Goal: Task Accomplishment & Management: Manage account settings

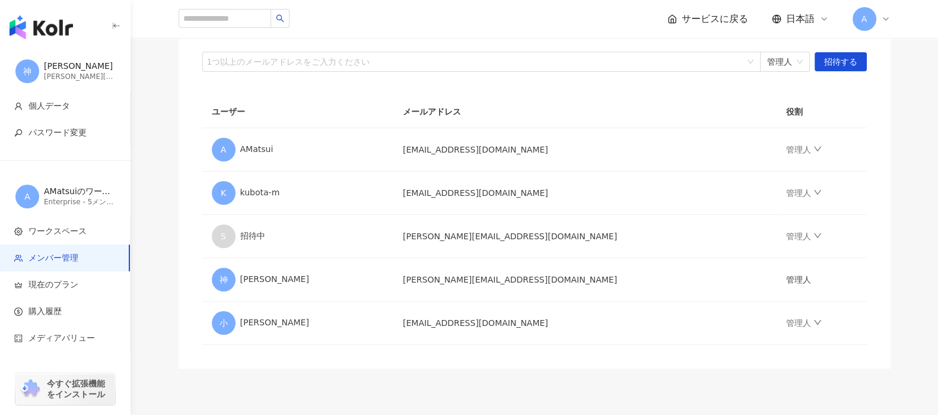
scroll to position [74, 0]
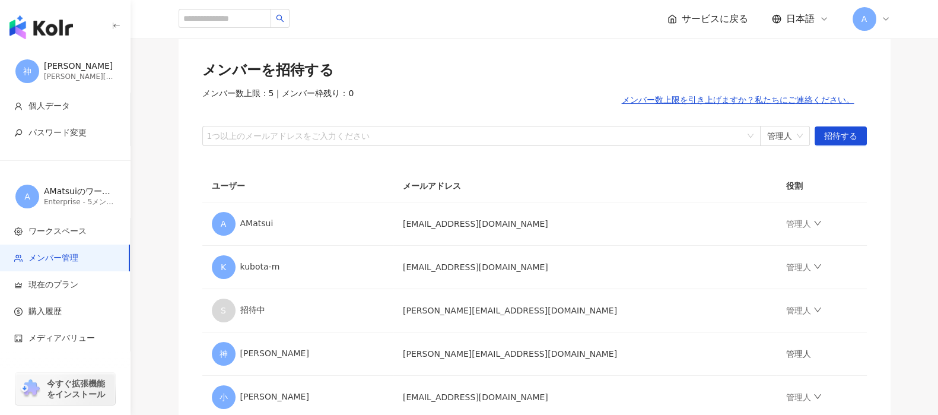
click at [63, 27] on img "button" at bounding box center [40, 27] width 63 height 24
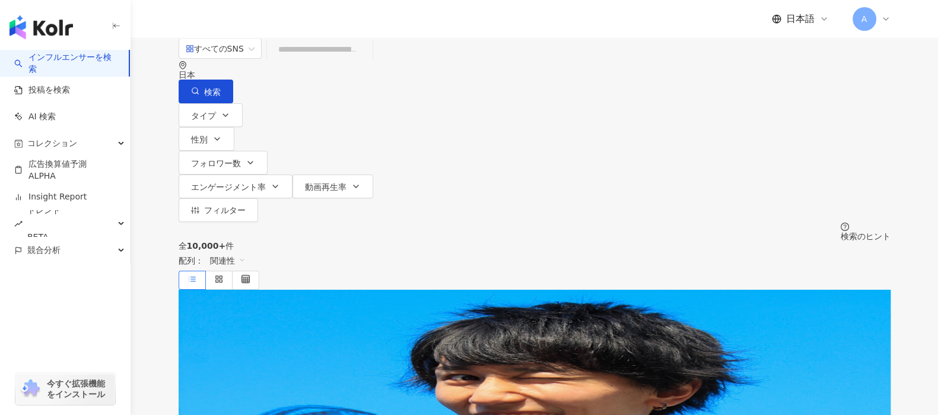
click at [368, 61] on input "search" at bounding box center [320, 49] width 96 height 23
click at [86, 61] on link "インフルエンサーを検索" at bounding box center [66, 63] width 105 height 23
click at [368, 61] on input "search" at bounding box center [320, 49] width 96 height 23
paste input "**********"
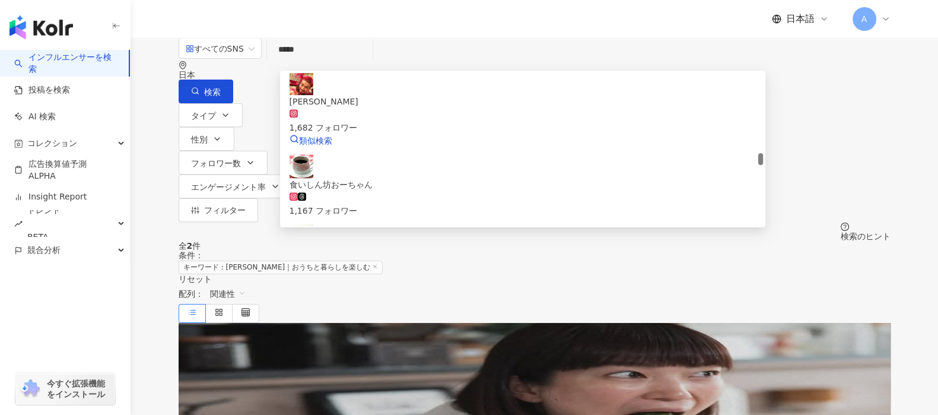
scroll to position [1112, 0]
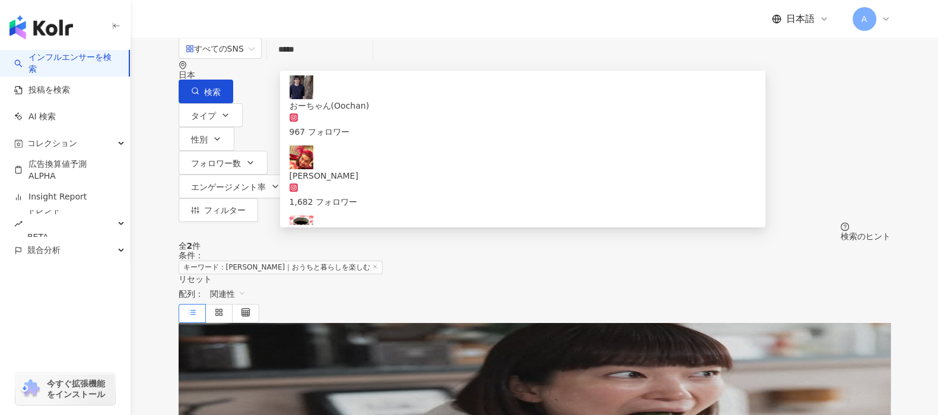
type input "*****"
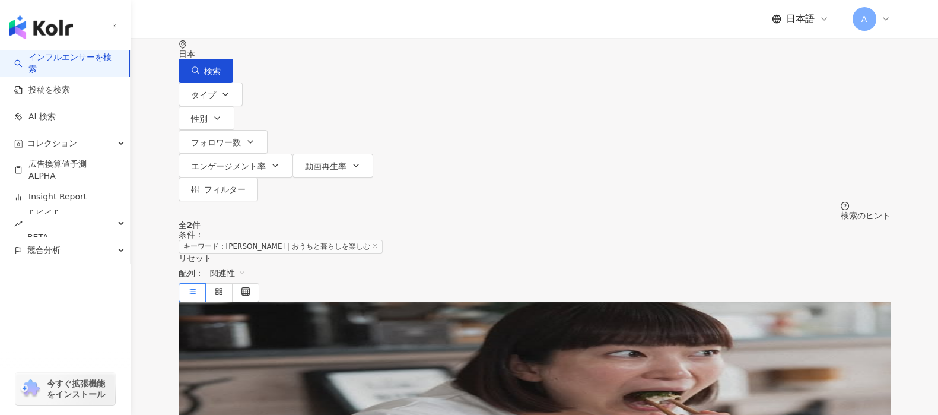
scroll to position [0, 0]
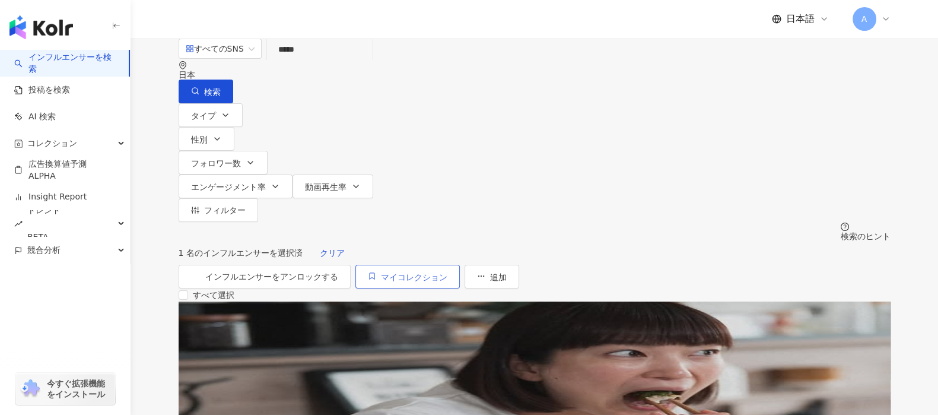
click at [447, 272] on span "マイコレクション" at bounding box center [414, 276] width 66 height 9
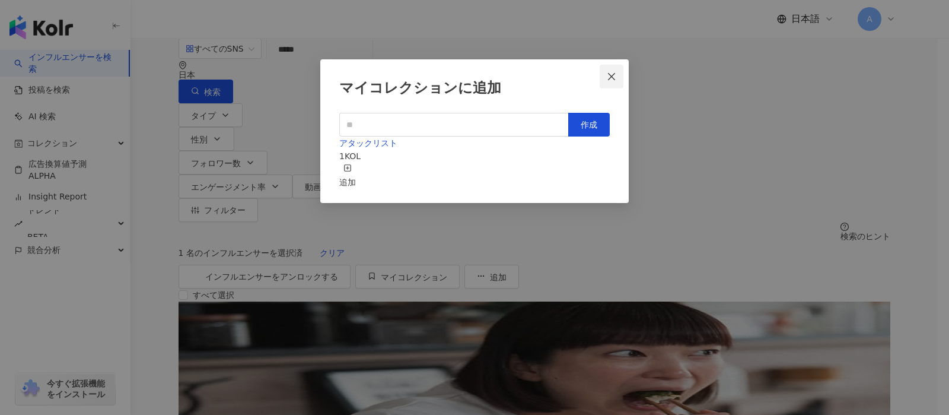
click at [612, 74] on icon "close" at bounding box center [611, 76] width 9 height 9
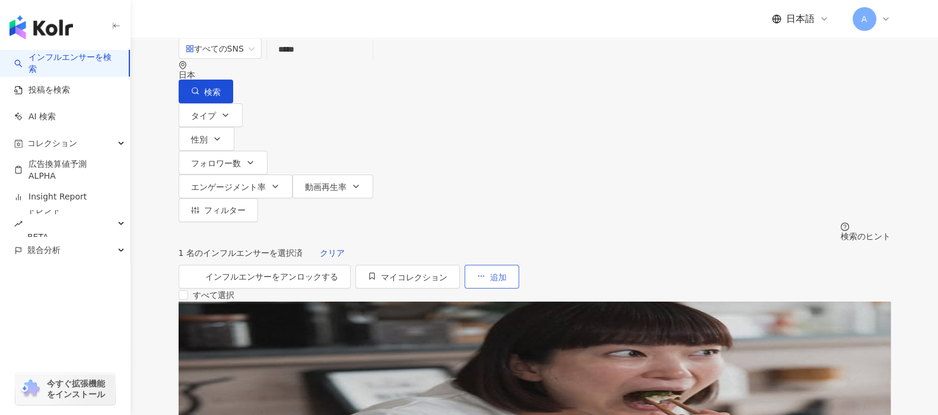
click at [507, 272] on span "追加" at bounding box center [498, 276] width 17 height 9
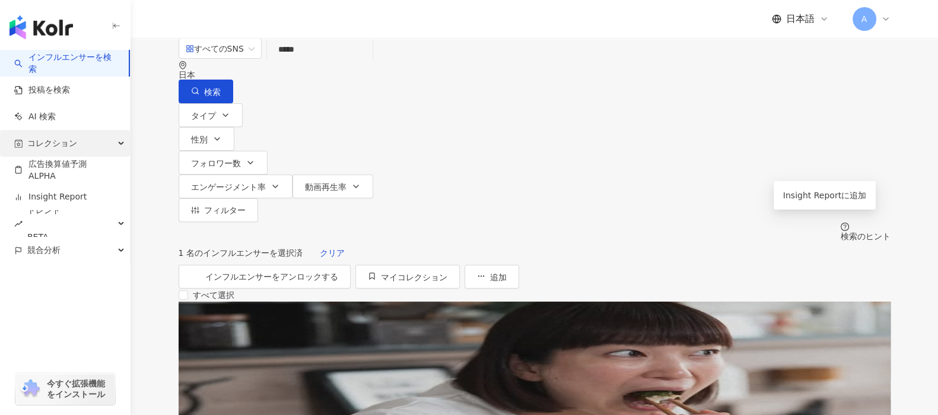
click at [66, 144] on div "コレクション" at bounding box center [65, 143] width 130 height 27
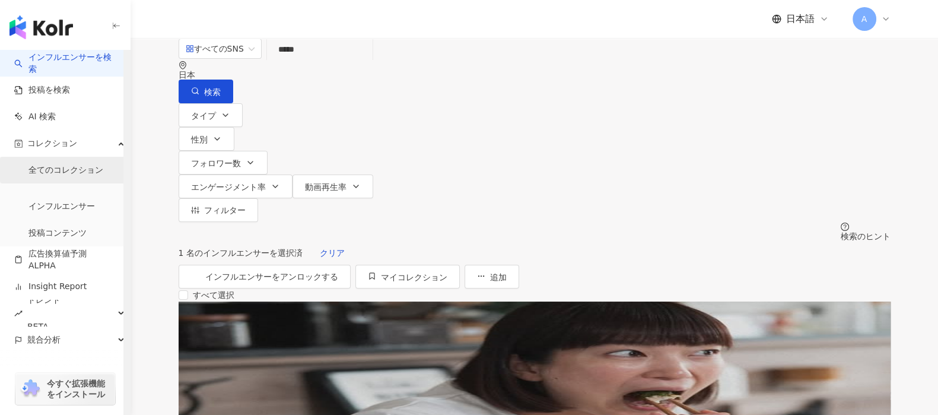
click at [73, 164] on link "全てのコレクション" at bounding box center [65, 170] width 75 height 12
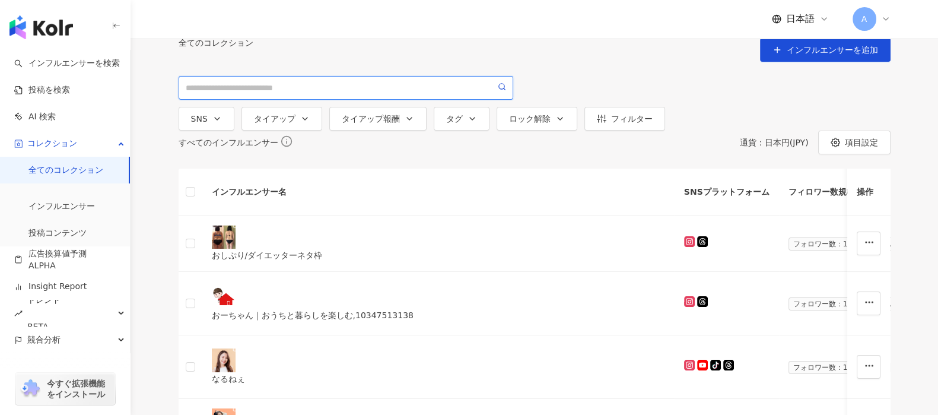
click at [303, 94] on input "search" at bounding box center [341, 87] width 310 height 13
paste input "**********"
type input "**********"
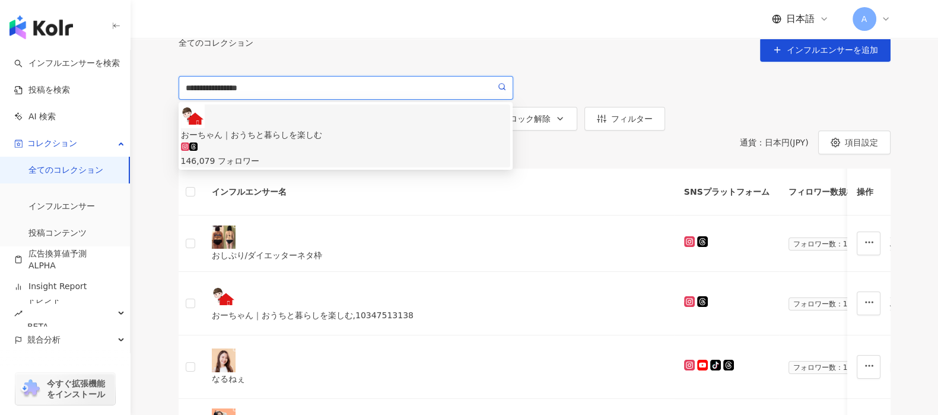
click at [270, 135] on div "おーちゃん｜おうちと暮らしを楽しむ" at bounding box center [346, 134] width 330 height 13
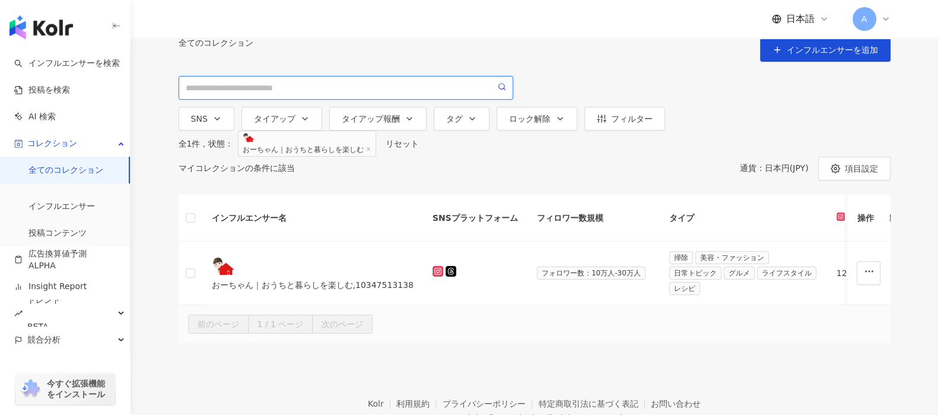
scroll to position [74, 0]
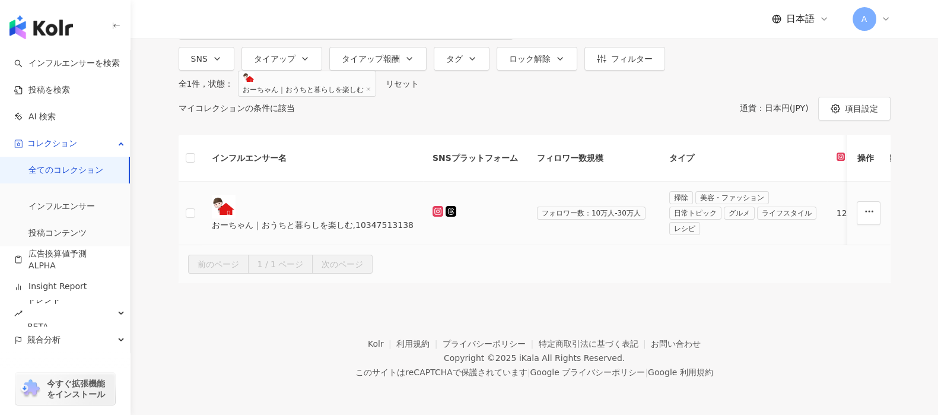
click at [196, 245] on td at bounding box center [191, 213] width 24 height 63
click at [195, 220] on label at bounding box center [190, 213] width 9 height 13
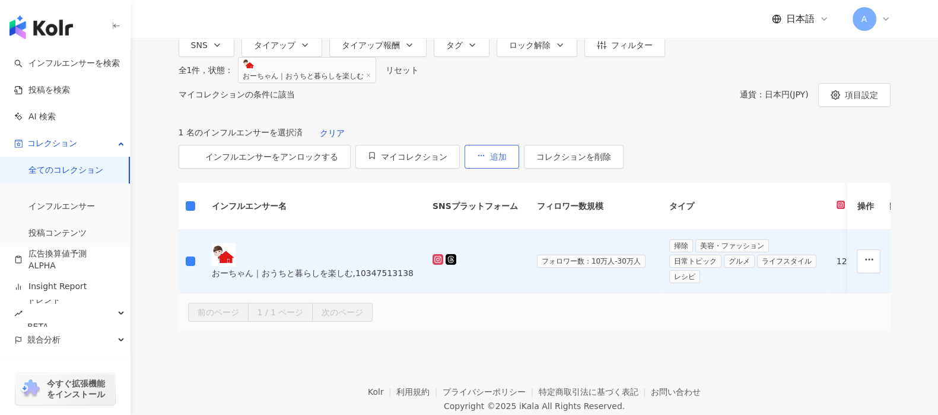
click at [519, 169] on button "追加" at bounding box center [492, 157] width 55 height 24
click at [682, 83] on div "全 1 件 ， 状態： おーちゃん｜おうちと暮らしを楽しむ リセット" at bounding box center [535, 70] width 712 height 26
click at [684, 83] on div "全 1 件 ， 状態： おーちゃん｜おうちと暮らしを楽しむ リセット" at bounding box center [535, 70] width 712 height 26
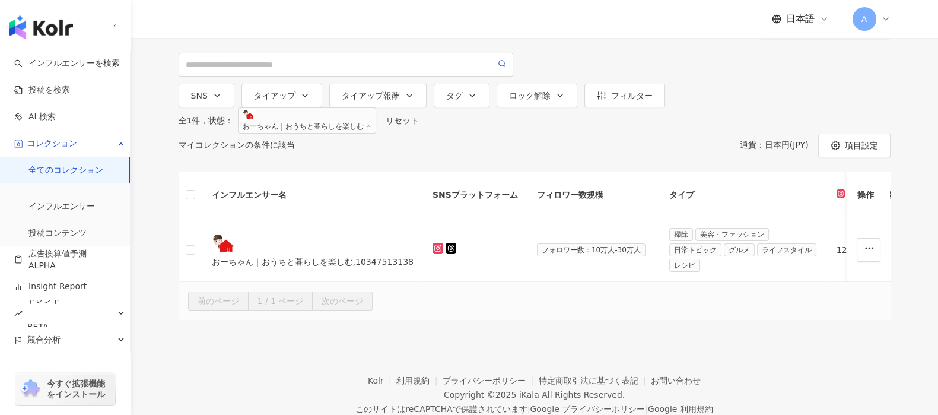
scroll to position [0, 0]
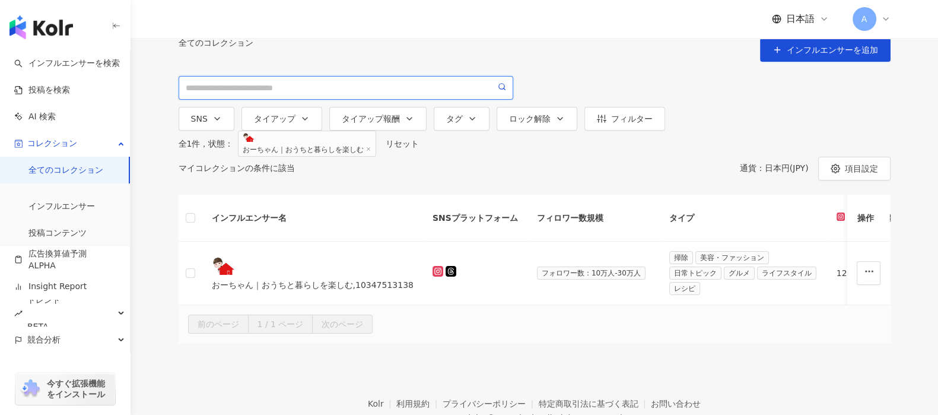
click at [259, 94] on input "search" at bounding box center [341, 87] width 310 height 13
paste input "******"
type input "******"
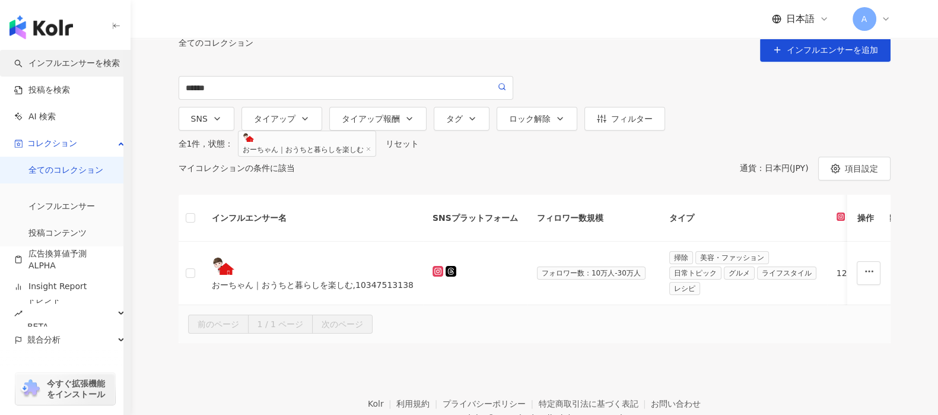
click at [101, 62] on link "インフルエンサーを検索" at bounding box center [67, 64] width 106 height 12
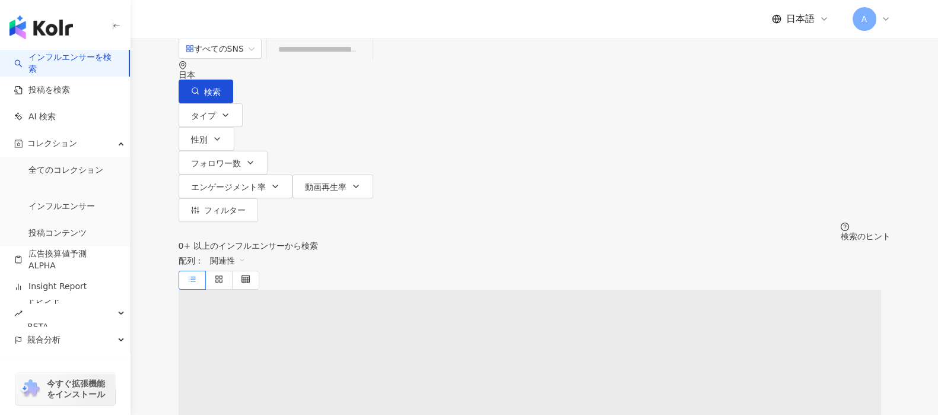
click at [326, 61] on input "search" at bounding box center [320, 49] width 96 height 23
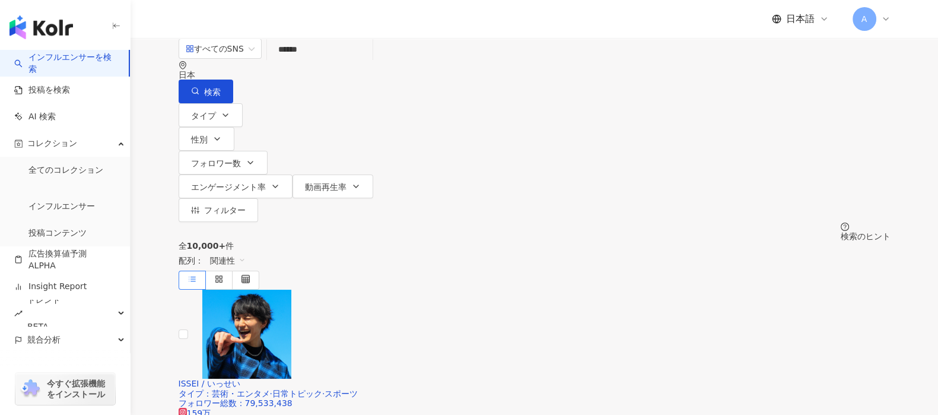
type input "******"
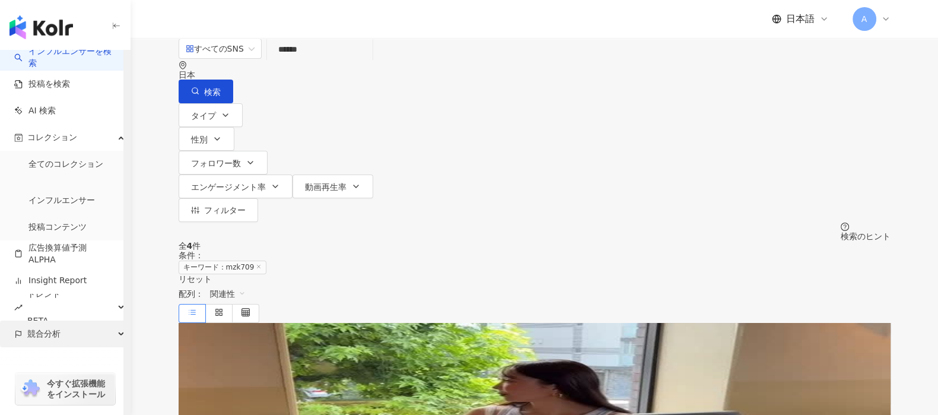
scroll to position [7, 0]
click at [107, 323] on div "競合分析" at bounding box center [65, 333] width 130 height 27
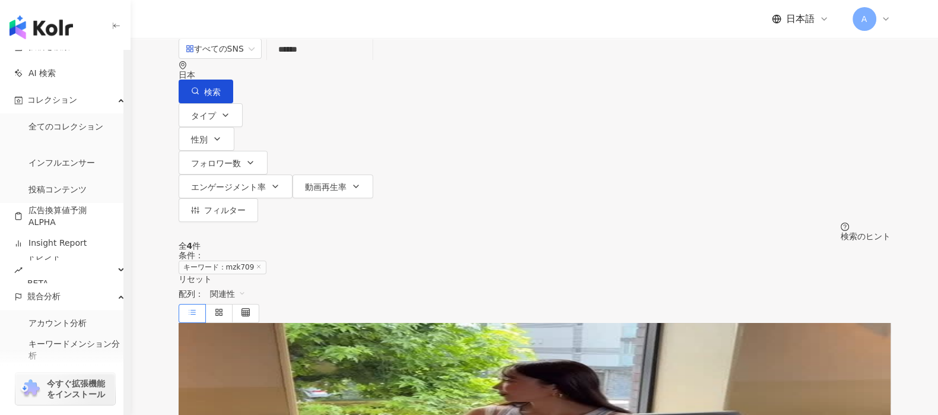
scroll to position [60, 0]
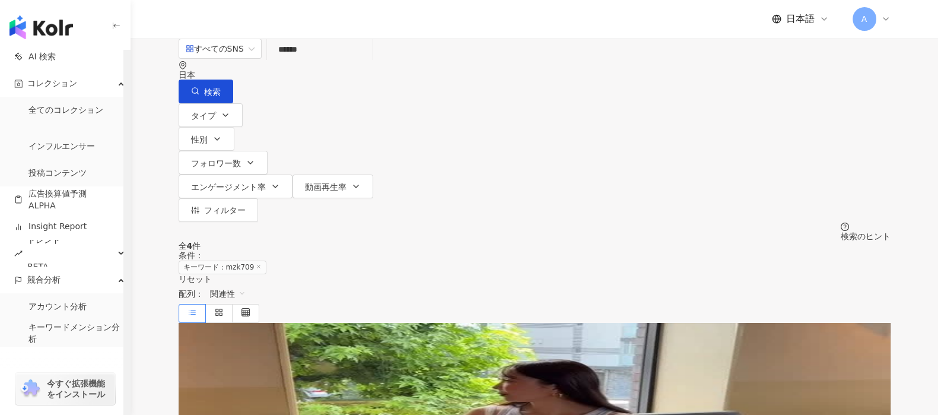
click at [92, 385] on span "今すぐ拡張機能をインストール" at bounding box center [79, 388] width 65 height 21
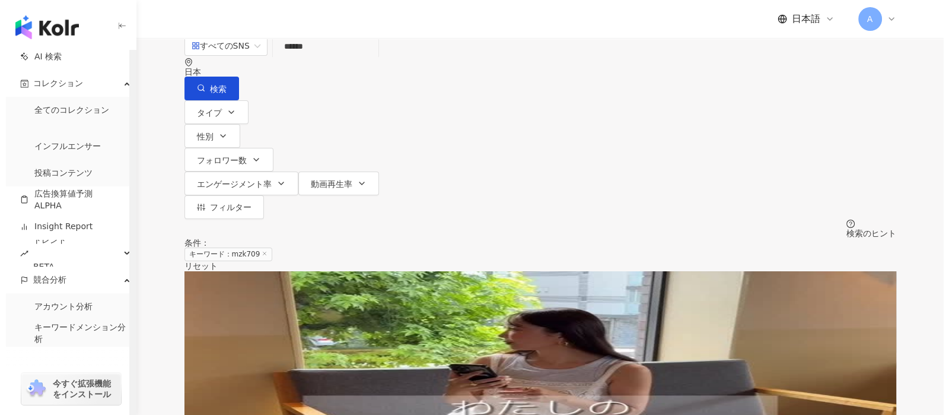
scroll to position [0, 0]
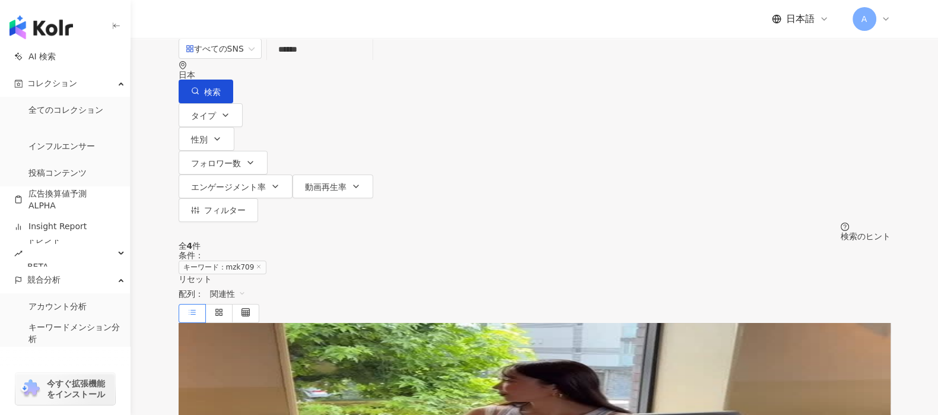
click at [818, 24] on div "日本語" at bounding box center [800, 18] width 57 height 13
click at [887, 18] on icon at bounding box center [885, 18] width 9 height 9
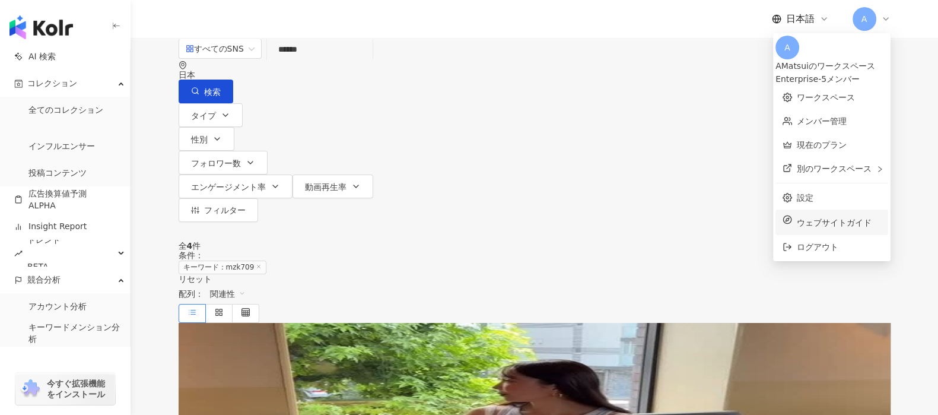
click at [822, 217] on span "ウェブサイトガイド" at bounding box center [839, 222] width 84 height 13
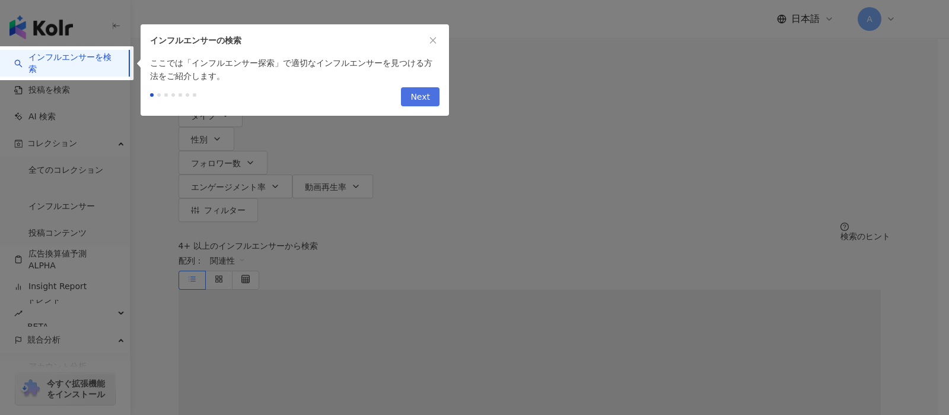
click at [415, 88] on span "Next" at bounding box center [421, 97] width 20 height 19
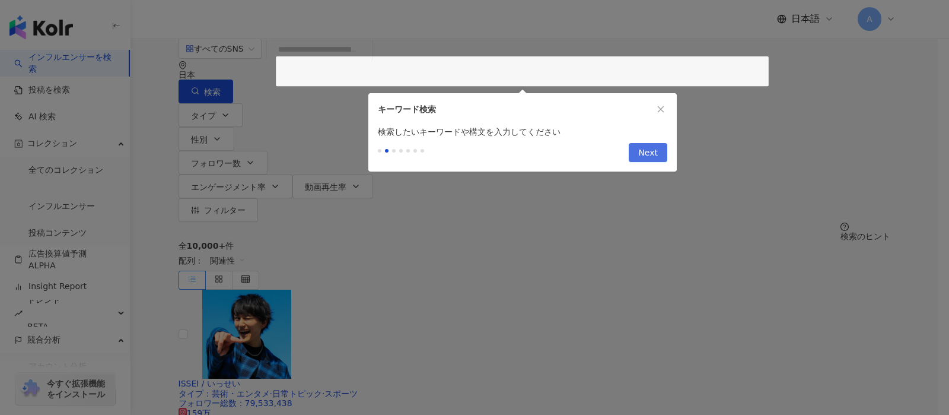
type input "**********"
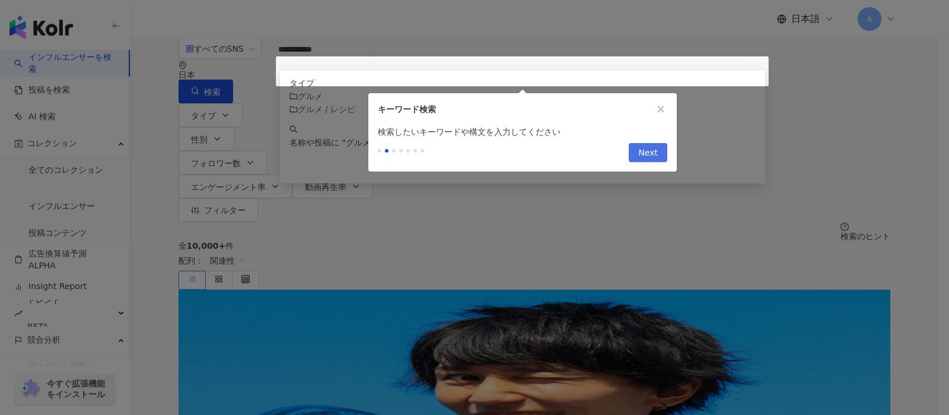
click at [664, 147] on button "Next" at bounding box center [648, 152] width 39 height 19
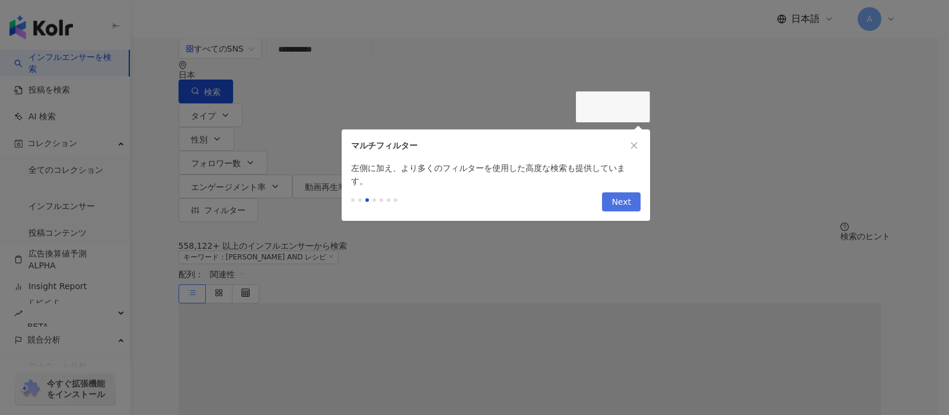
click at [625, 193] on span "Next" at bounding box center [622, 202] width 20 height 19
click at [624, 194] on span "Next" at bounding box center [622, 202] width 20 height 19
click at [620, 193] on span "Next" at bounding box center [622, 202] width 20 height 19
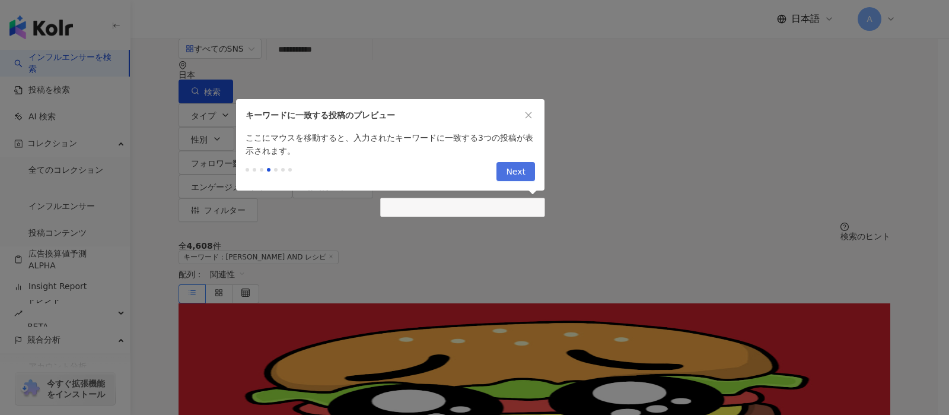
click at [528, 169] on button "Next" at bounding box center [516, 171] width 39 height 19
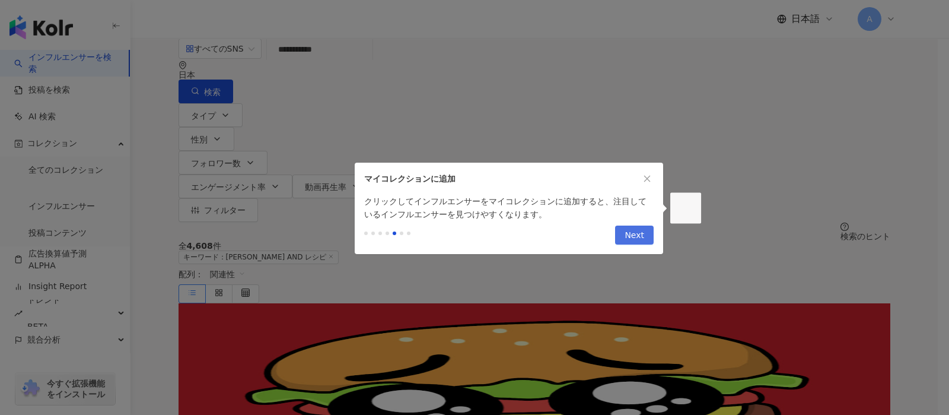
click at [638, 235] on span "Next" at bounding box center [635, 235] width 20 height 19
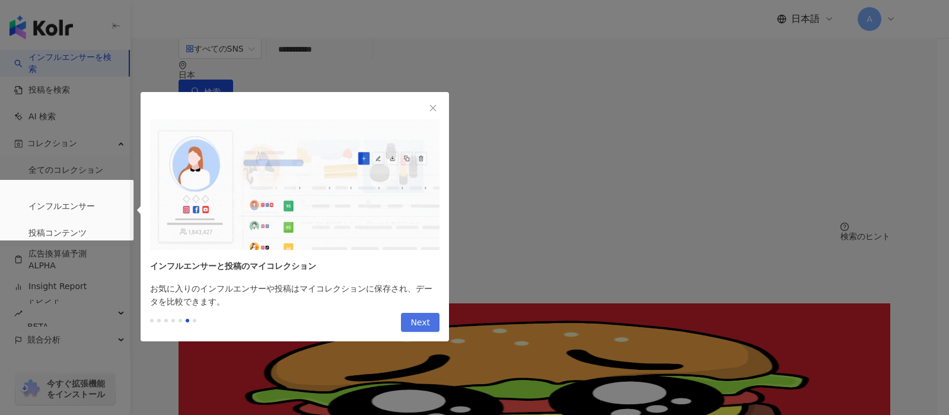
click at [430, 313] on span "Next" at bounding box center [421, 322] width 20 height 19
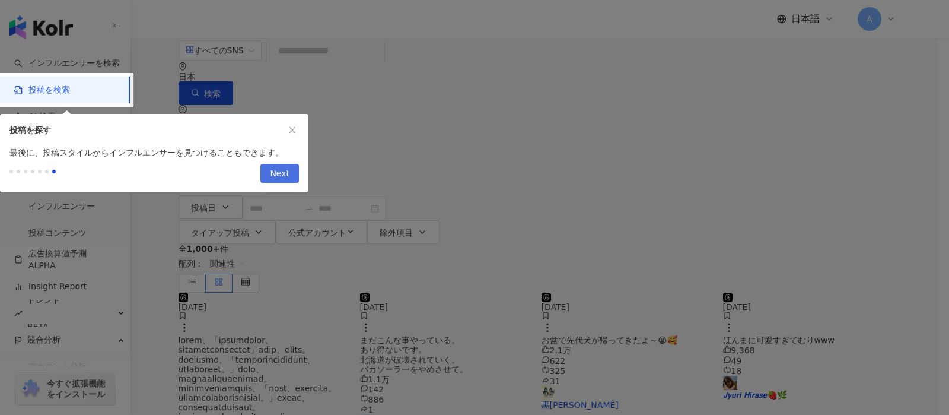
click at [279, 175] on span "Next" at bounding box center [280, 173] width 20 height 19
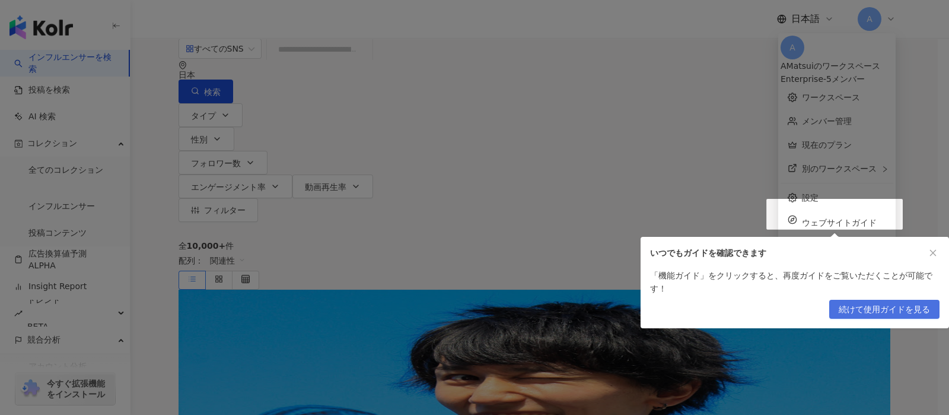
click at [893, 300] on span "続けて使用ガイドを見る" at bounding box center [884, 309] width 91 height 19
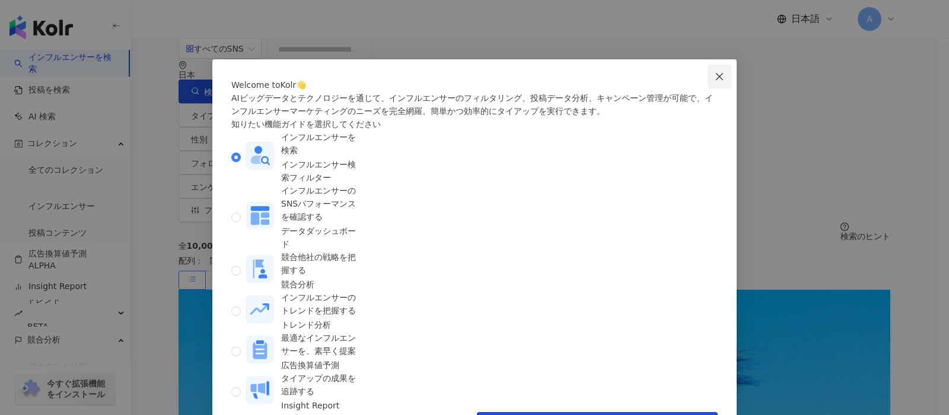
click at [720, 74] on icon "close" at bounding box center [719, 76] width 9 height 9
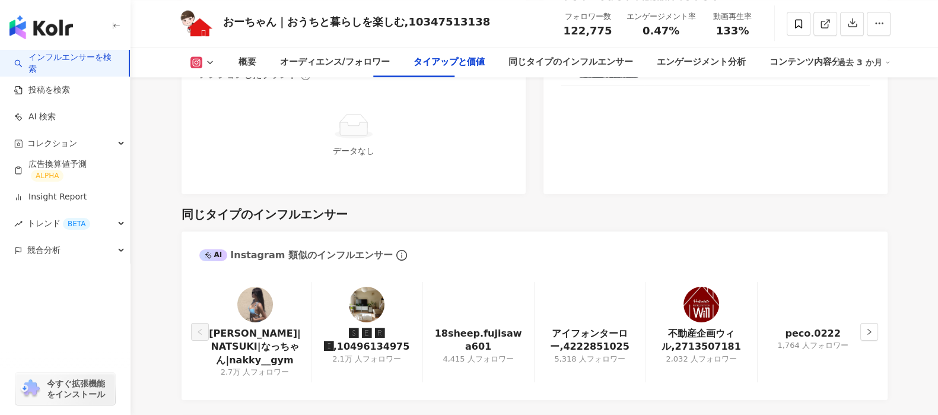
scroll to position [1928, 0]
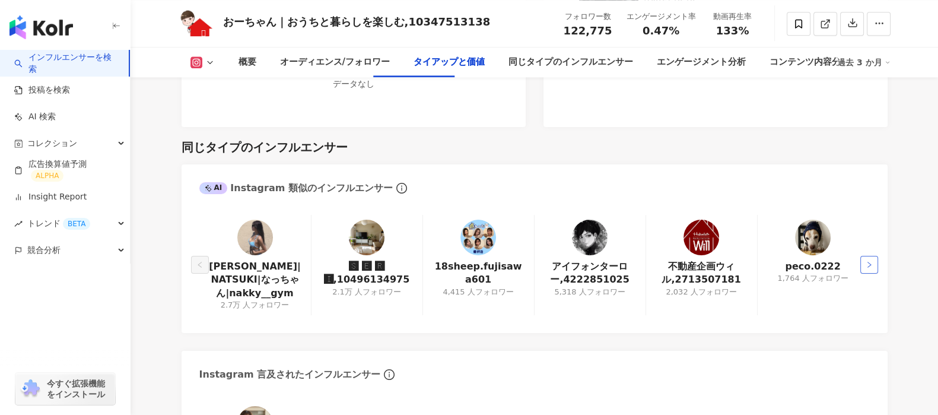
click at [875, 259] on button "button" at bounding box center [869, 265] width 18 height 18
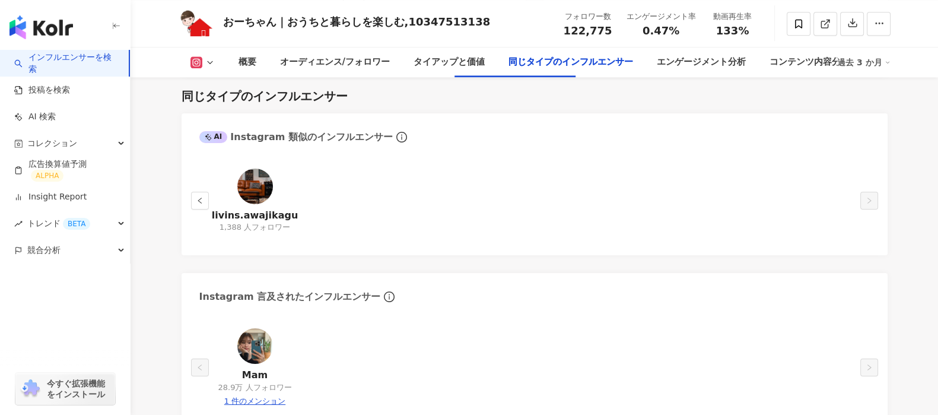
scroll to position [2002, 0]
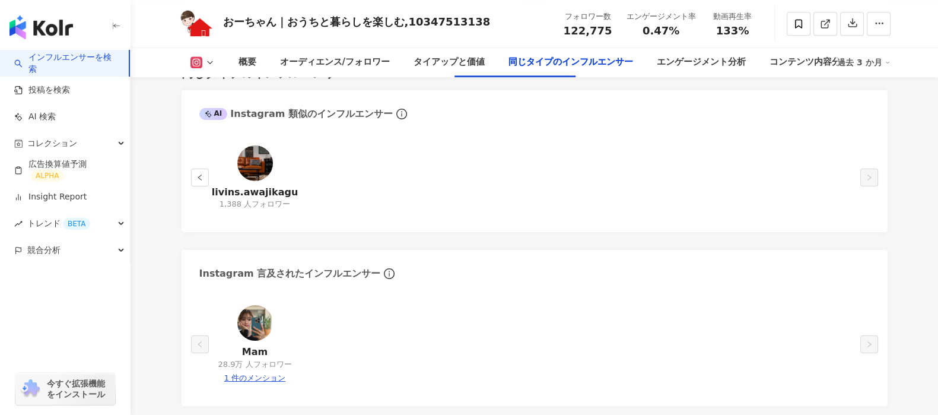
click at [254, 328] on img at bounding box center [255, 323] width 36 height 36
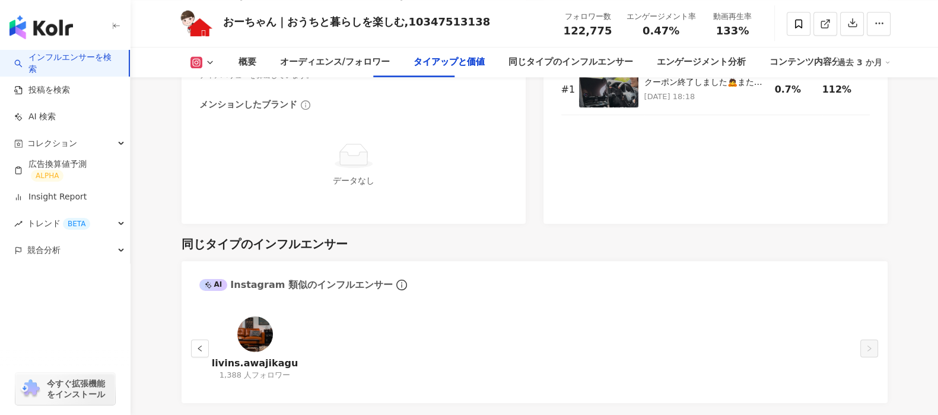
scroll to position [1928, 0]
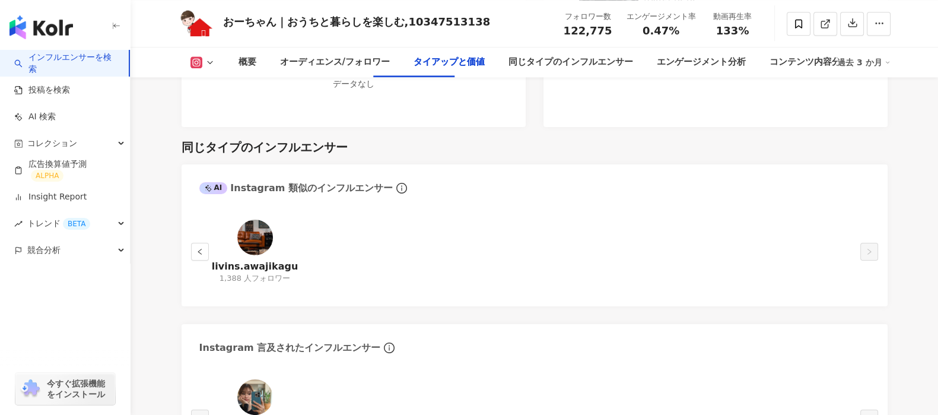
click at [194, 242] on div "livins.awajikagu 1,388 人フォロワー" at bounding box center [535, 255] width 706 height 104
click at [203, 258] on button "button" at bounding box center [200, 252] width 18 height 18
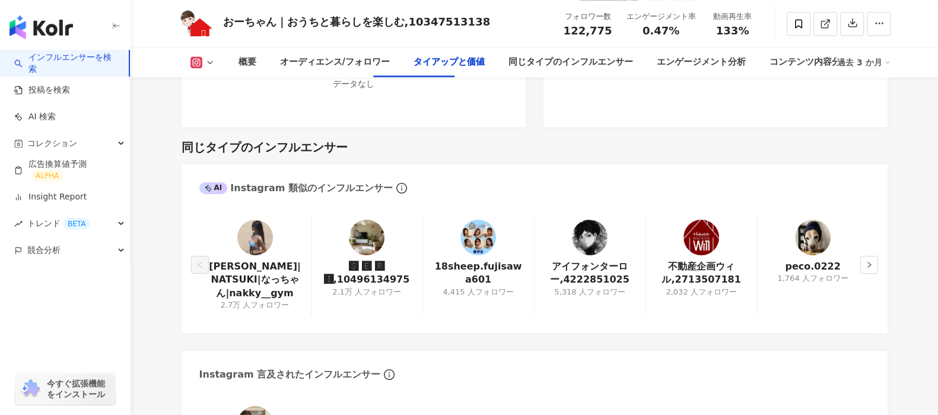
click at [391, 293] on div "2.1万 人フォロワー" at bounding box center [366, 292] width 69 height 11
click at [367, 240] on img at bounding box center [367, 238] width 36 height 36
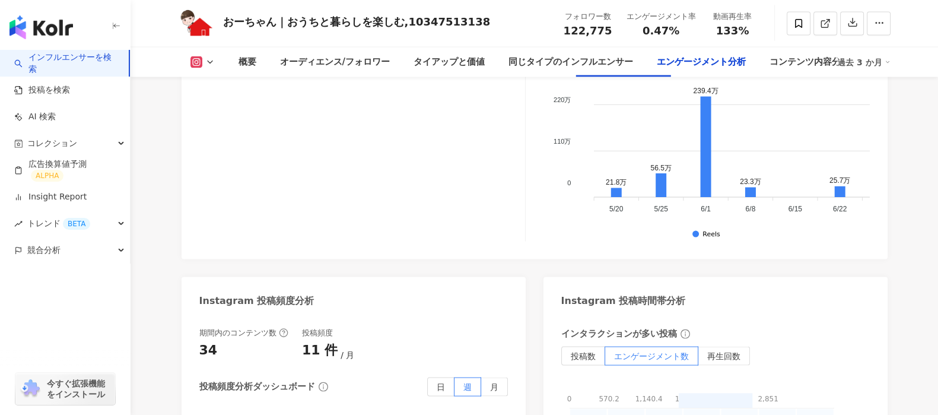
scroll to position [2838, 0]
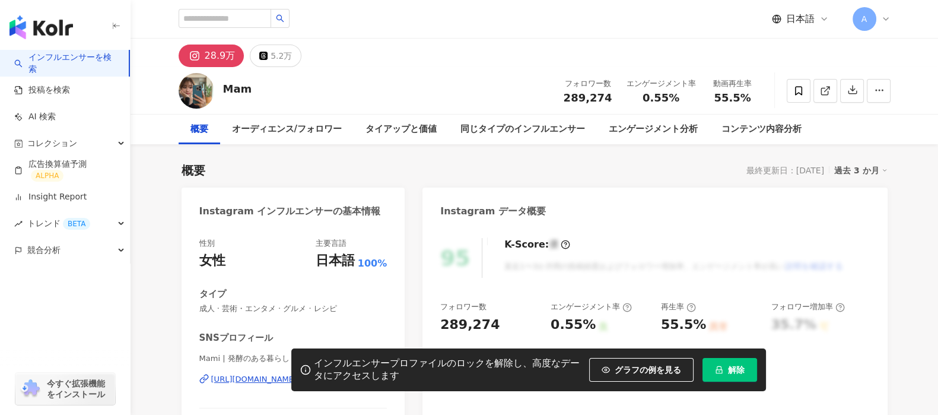
scroll to position [74, 0]
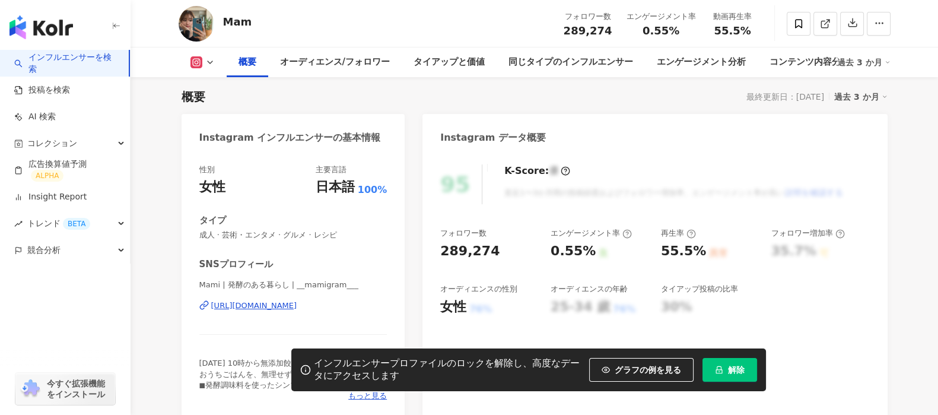
click at [306, 371] on line at bounding box center [306, 371] width 0 height 2
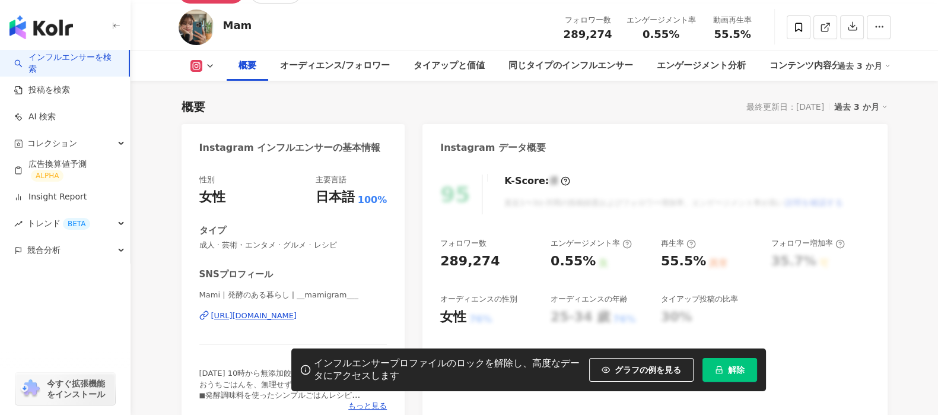
scroll to position [0, 0]
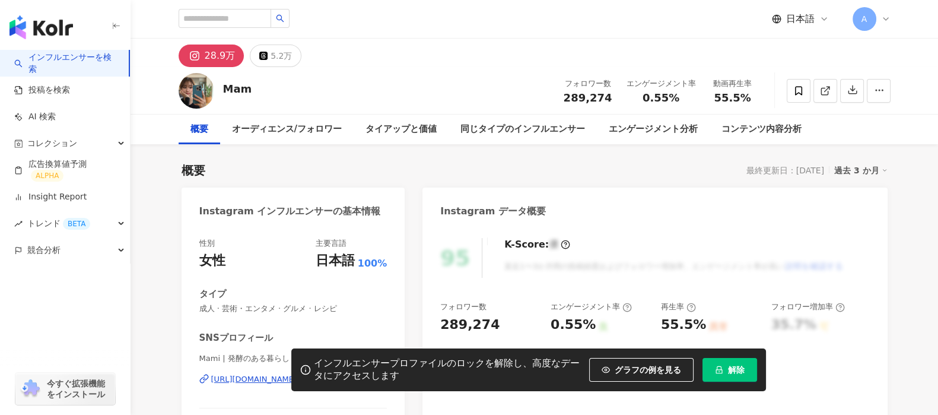
click at [214, 56] on div "28.9万" at bounding box center [220, 55] width 31 height 17
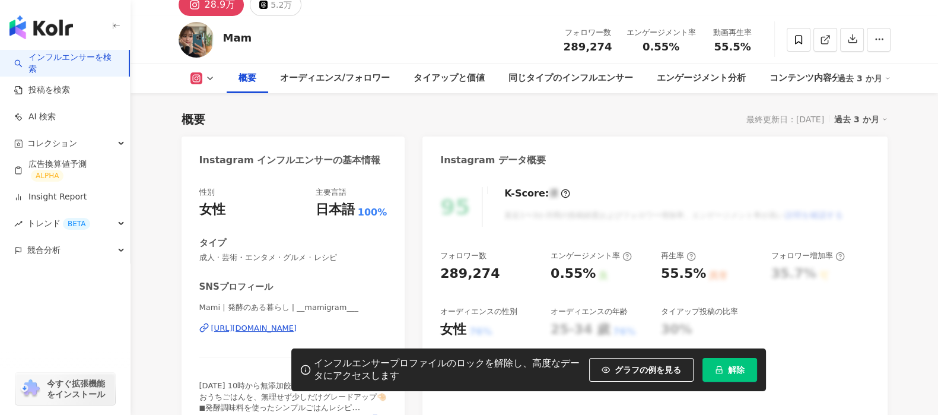
scroll to position [74, 0]
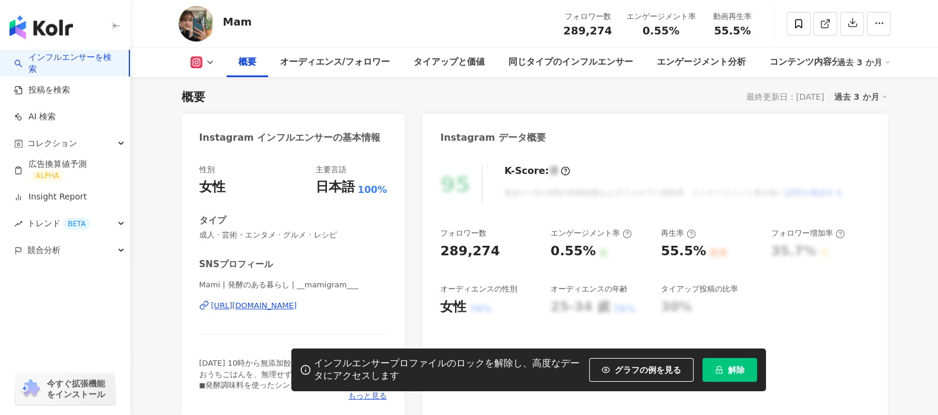
click at [297, 303] on div "https://www.instagram.com/__mamigram___/" at bounding box center [254, 305] width 86 height 11
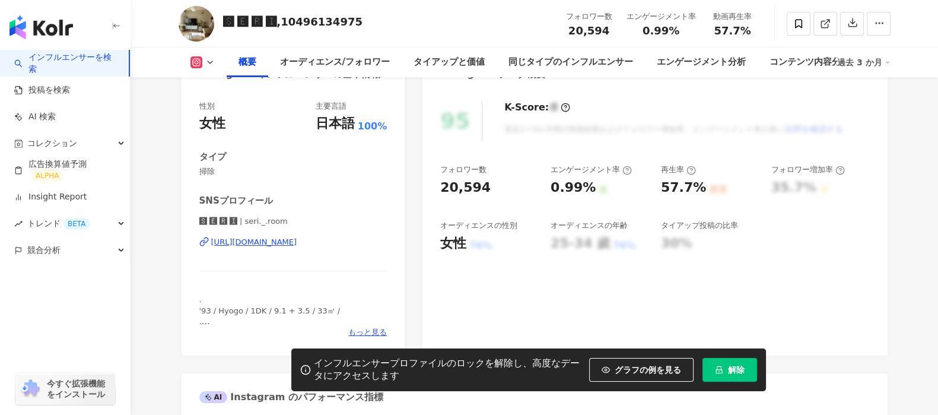
scroll to position [148, 0]
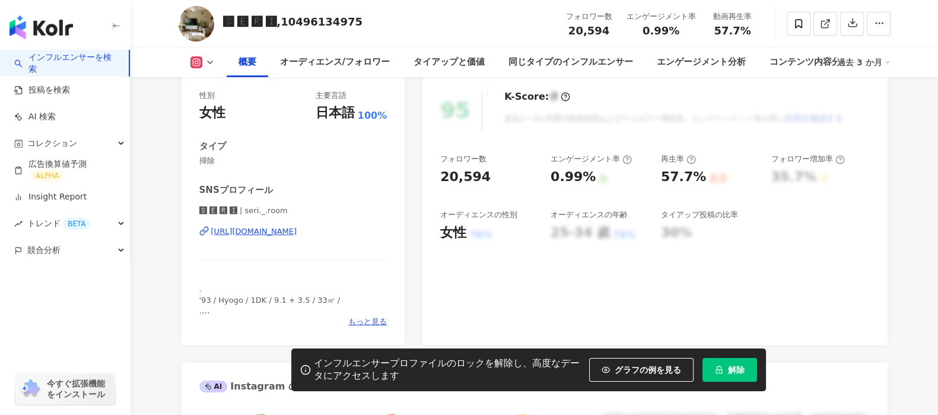
click at [241, 234] on div "[URL][DOMAIN_NAME]" at bounding box center [254, 231] width 86 height 11
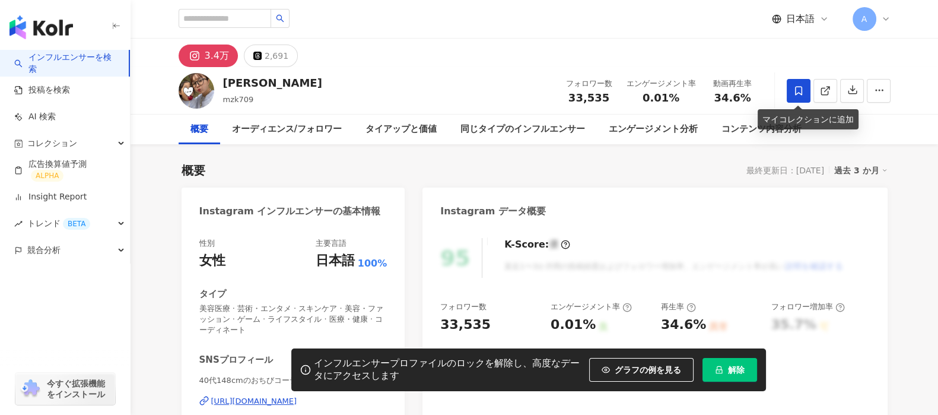
click at [799, 94] on icon at bounding box center [798, 90] width 11 height 11
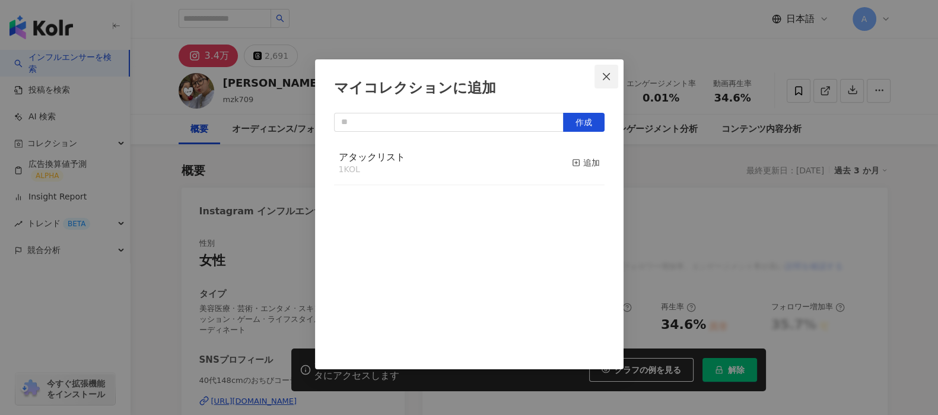
click at [605, 80] on icon "close" at bounding box center [606, 76] width 9 height 9
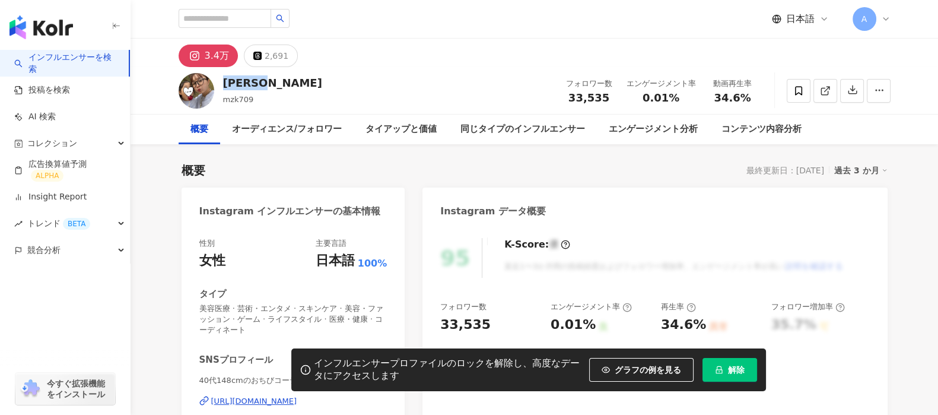
drag, startPoint x: 258, startPoint y: 82, endPoint x: 221, endPoint y: 82, distance: 36.2
click at [221, 82] on div "Mizuki mzk709 フォロワー数 33,535 エンゲージメント率 0.01% 動画再生率 34.6%" at bounding box center [535, 90] width 760 height 47
copy div "[PERSON_NAME]"
click at [883, 96] on span "button" at bounding box center [879, 90] width 11 height 12
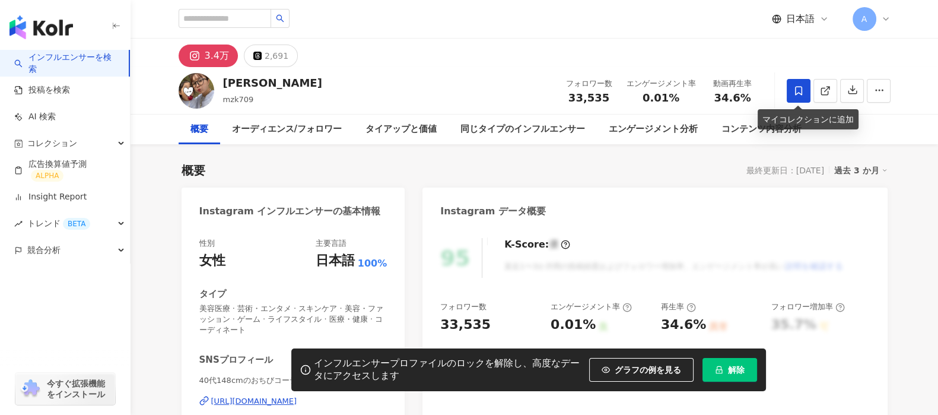
click at [804, 91] on span at bounding box center [799, 91] width 24 height 24
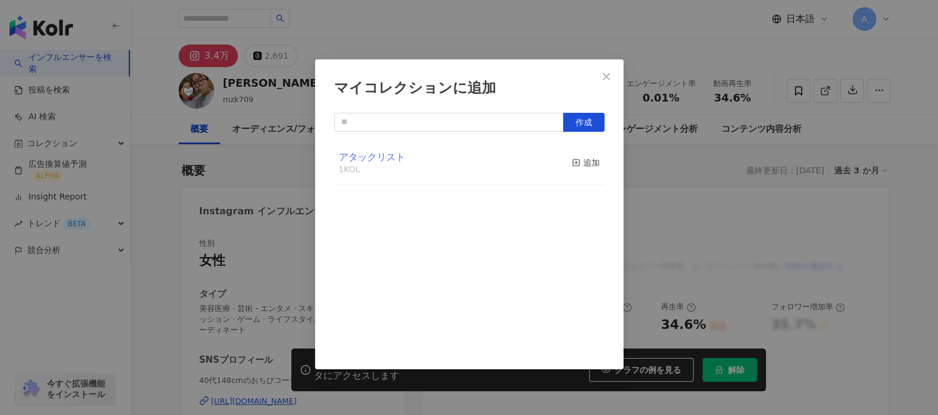
click at [365, 158] on span "アタックリスト" at bounding box center [372, 156] width 66 height 11
click at [602, 80] on icon "close" at bounding box center [606, 76] width 9 height 9
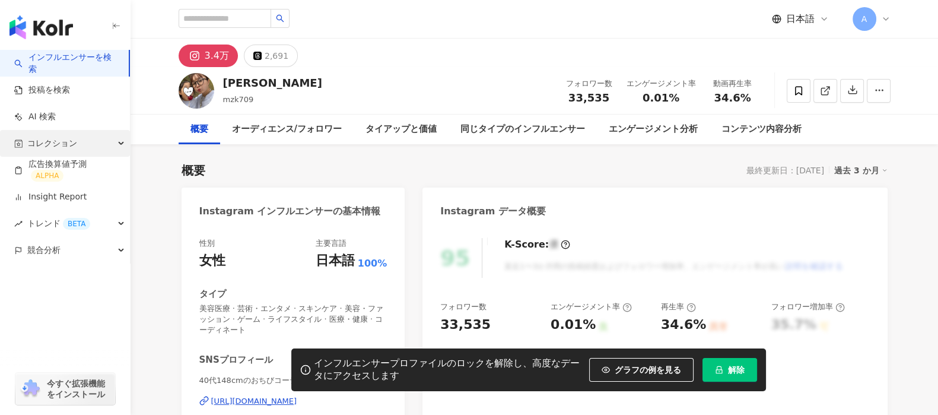
click at [79, 142] on div "コレクション" at bounding box center [65, 143] width 130 height 27
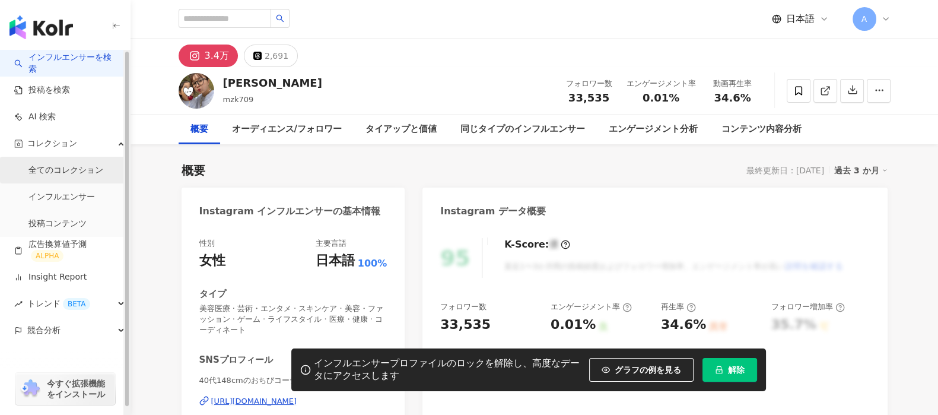
click at [79, 170] on link "全てのコレクション" at bounding box center [65, 170] width 75 height 12
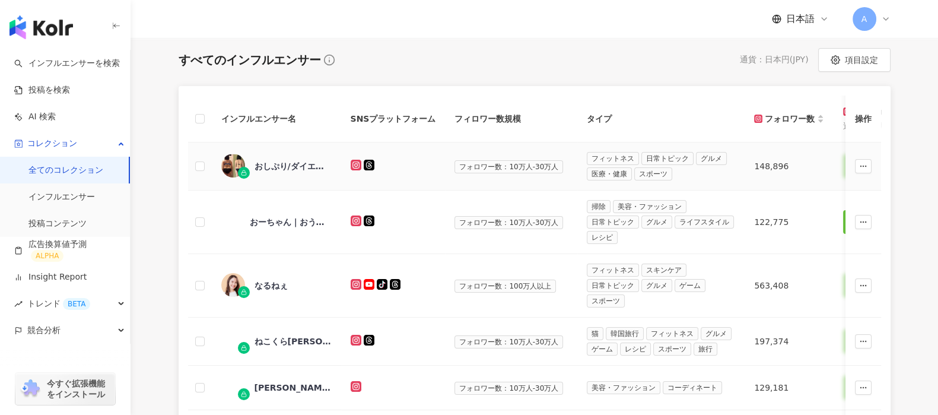
scroll to position [148, 0]
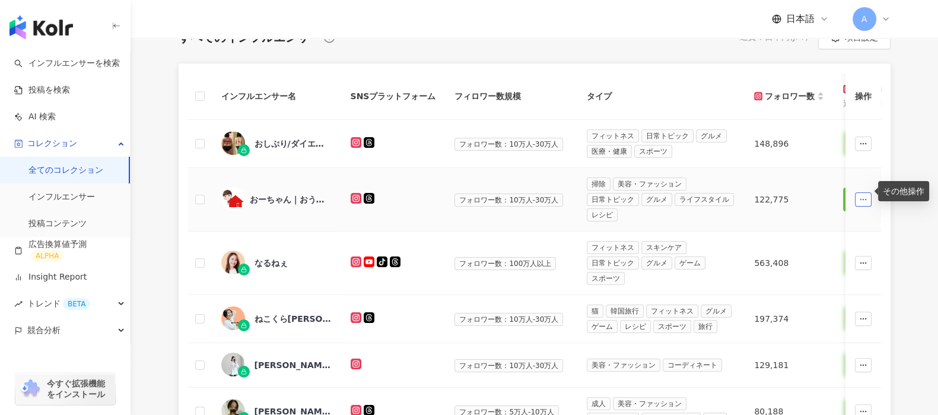
click at [859, 195] on icon "button" at bounding box center [863, 199] width 8 height 8
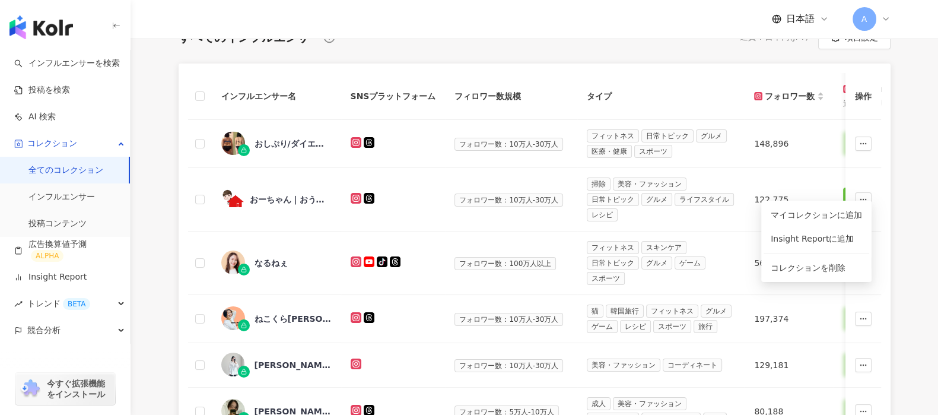
click at [900, 152] on div "すべてのインフルエンサー 通貨 ： 日本円 ( JPY ) 項目設定 インフルエンサー名 SNSプラットフォーム フィロワー数規模 タイプ フォロワー数 K-…" at bounding box center [535, 401] width 760 height 751
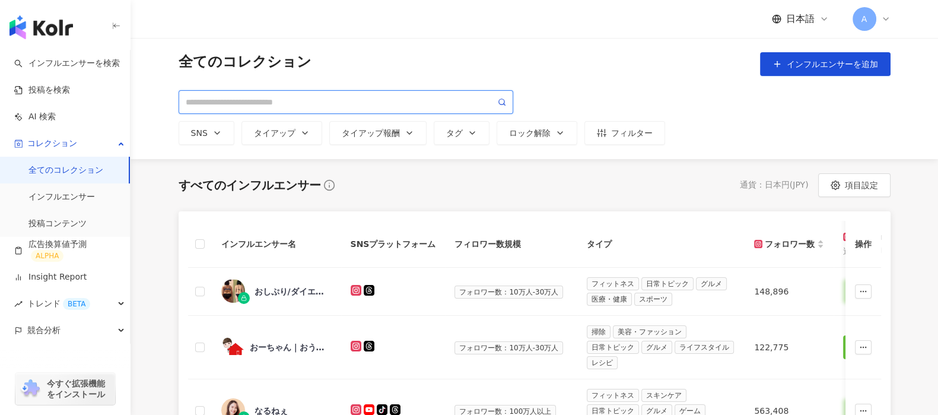
click at [287, 96] on input "search" at bounding box center [341, 102] width 310 height 13
paste input "******"
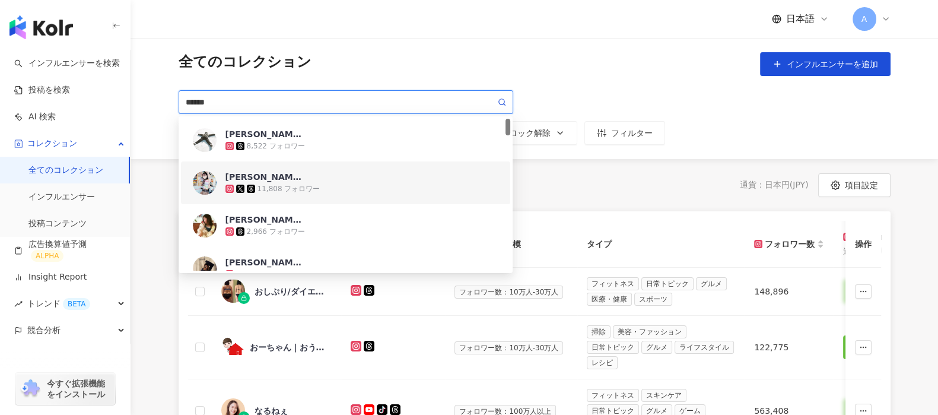
scroll to position [74, 0]
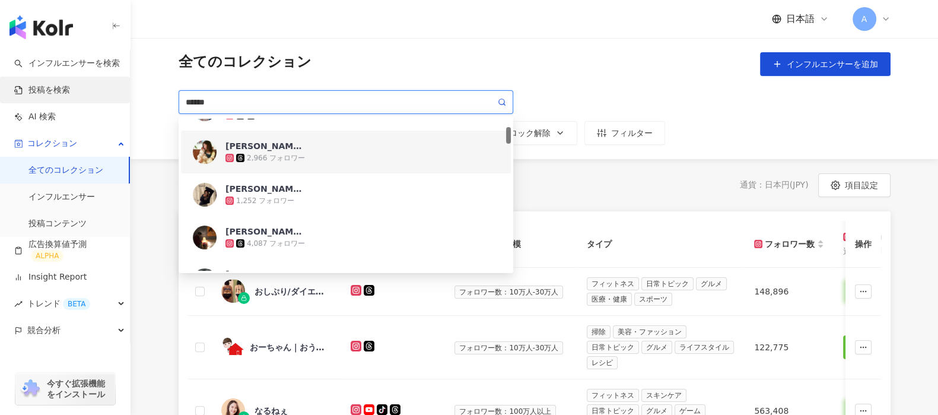
drag, startPoint x: 346, startPoint y: 101, endPoint x: 91, endPoint y: 87, distance: 255.0
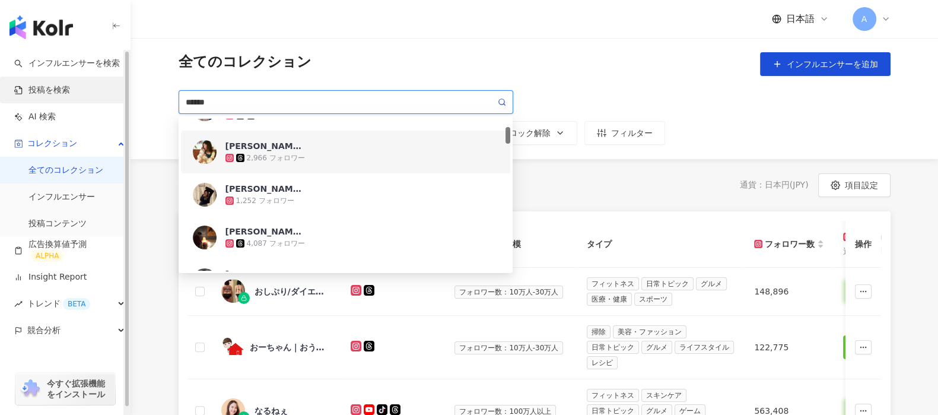
paste input "search"
type input "******"
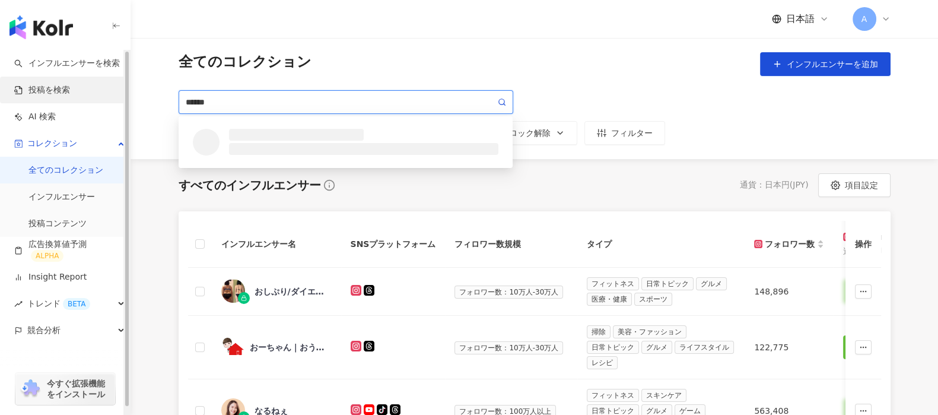
scroll to position [0, 0]
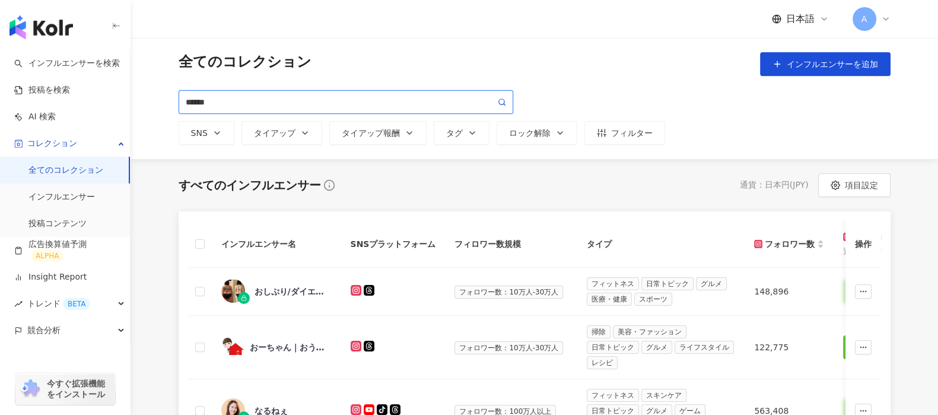
click at [306, 97] on input "******" at bounding box center [341, 102] width 310 height 13
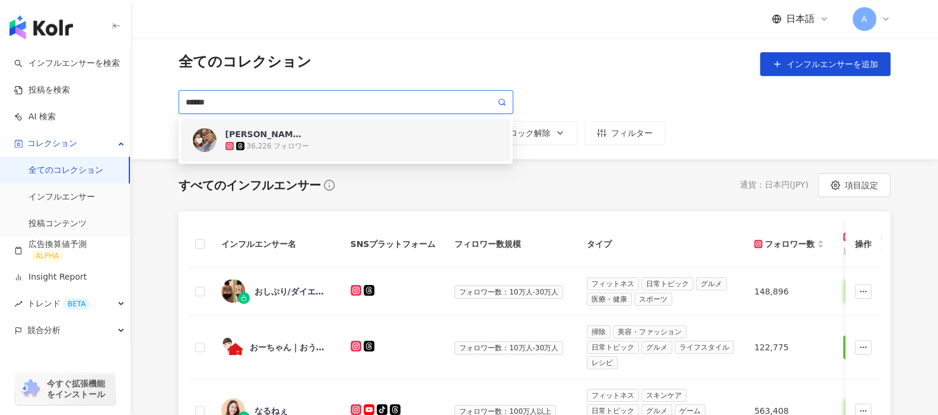
click at [244, 133] on div "[PERSON_NAME]" at bounding box center [264, 134] width 77 height 12
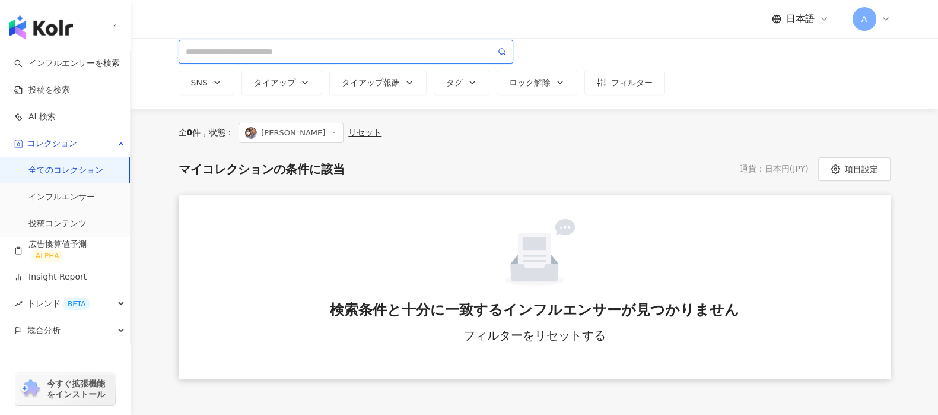
scroll to position [74, 0]
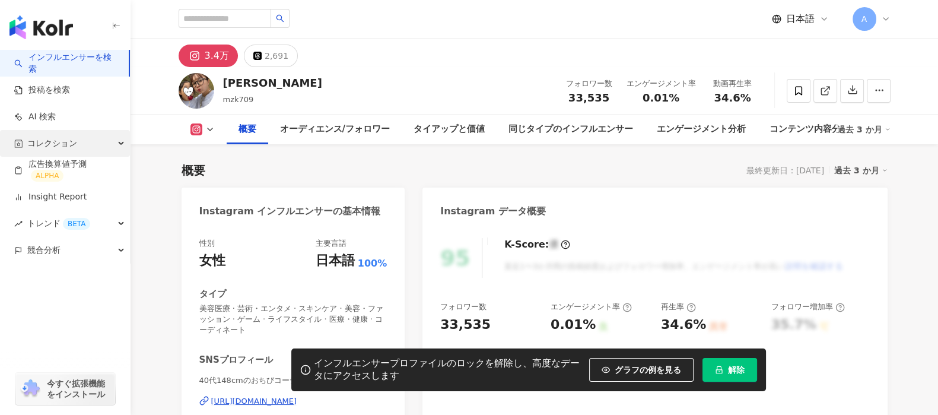
click at [89, 152] on div "コレクション" at bounding box center [65, 143] width 130 height 27
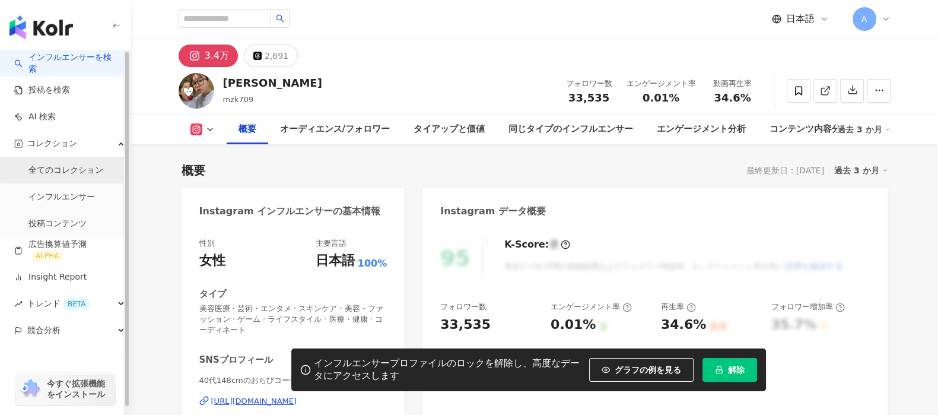
click at [99, 164] on link "全てのコレクション" at bounding box center [65, 170] width 75 height 12
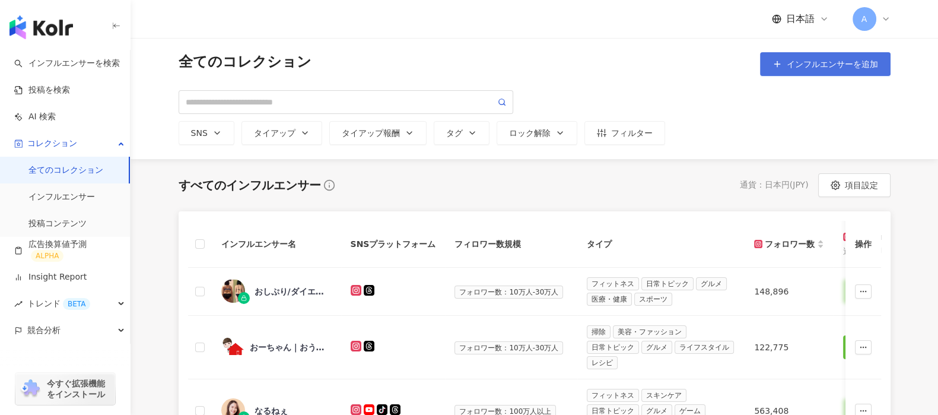
click at [858, 65] on span "インフルエンサーを追加" at bounding box center [832, 63] width 91 height 9
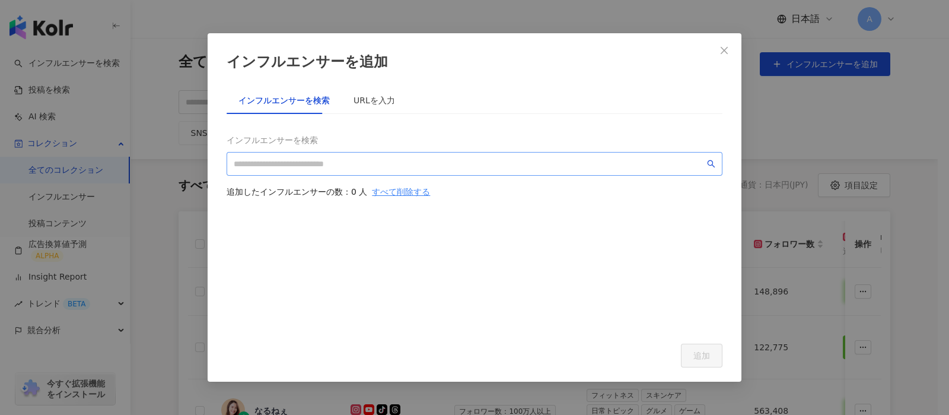
click at [405, 170] on span at bounding box center [475, 164] width 496 height 24
paste input "******"
type input "******"
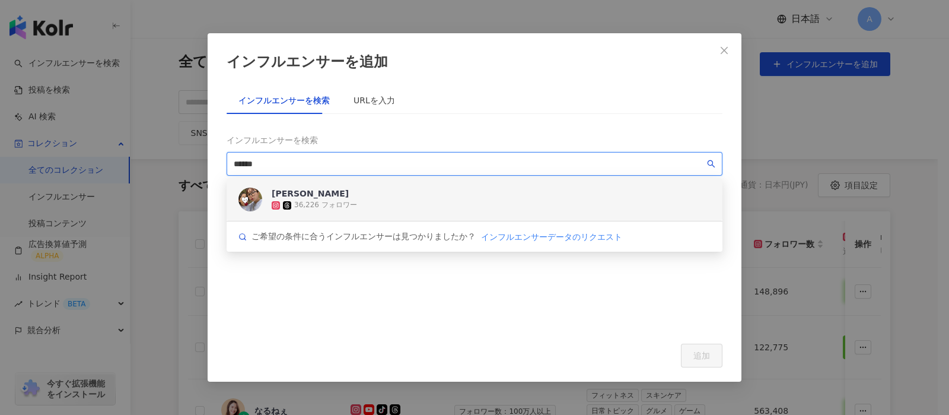
click at [285, 189] on div "[PERSON_NAME]" at bounding box center [314, 194] width 85 height 12
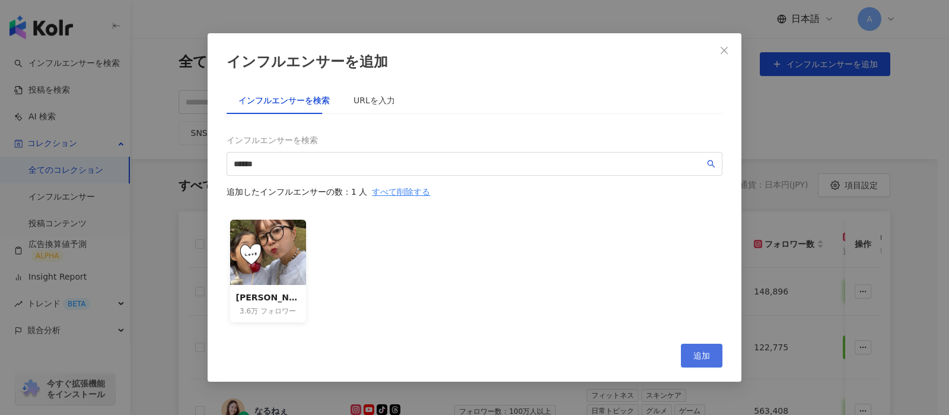
drag, startPoint x: 717, startPoint y: 356, endPoint x: 723, endPoint y: 329, distance: 27.4
click at [718, 356] on button "追加" at bounding box center [702, 356] width 42 height 24
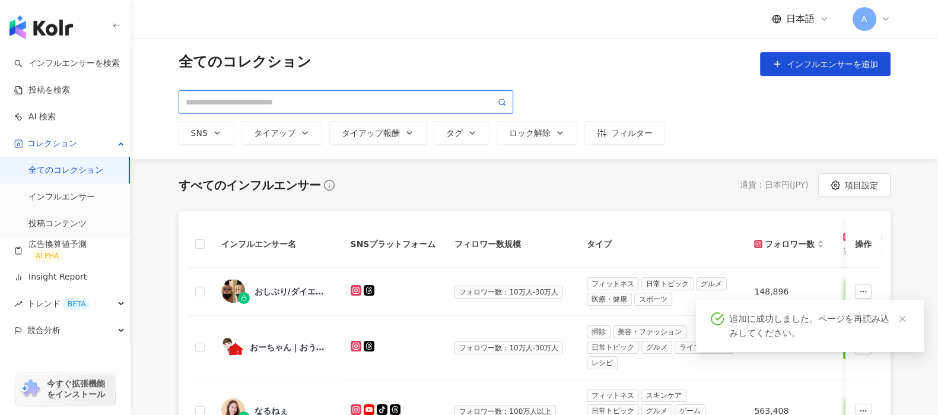
click at [282, 103] on input "search" at bounding box center [341, 102] width 310 height 13
paste input "**********"
type input "**********"
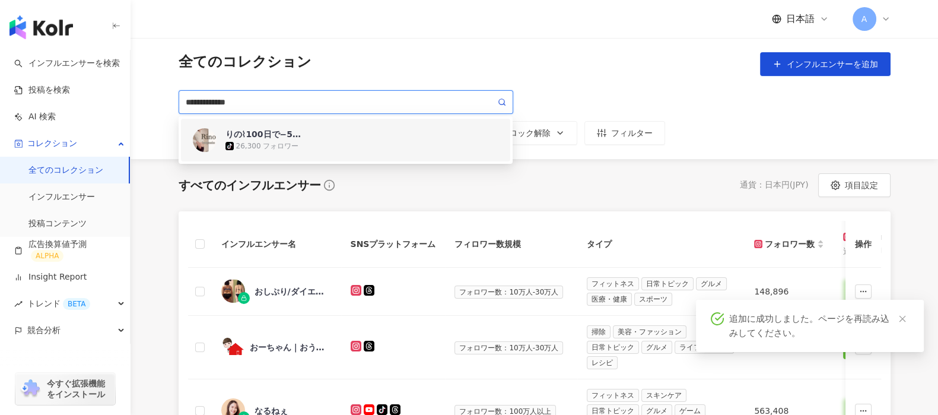
click at [315, 132] on div "りの⌇100日で−5kgするアラフォーママ tiktok-icon 26,300 フォロワー" at bounding box center [363, 140] width 274 height 24
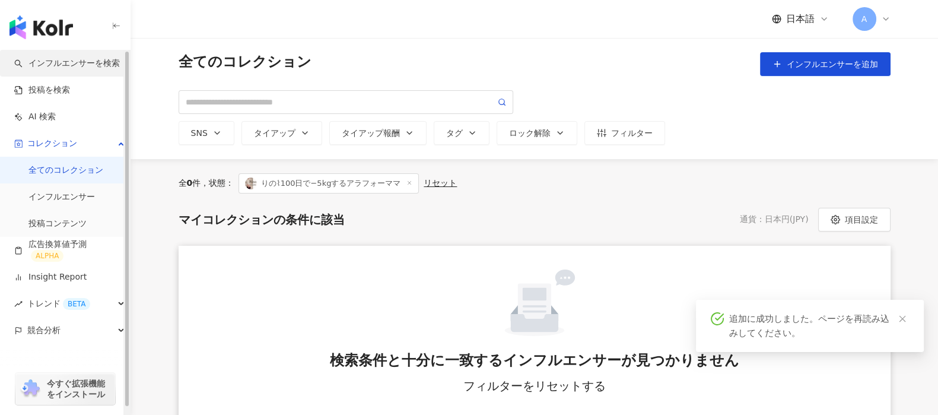
click at [68, 58] on link "インフルエンサーを検索" at bounding box center [67, 64] width 106 height 12
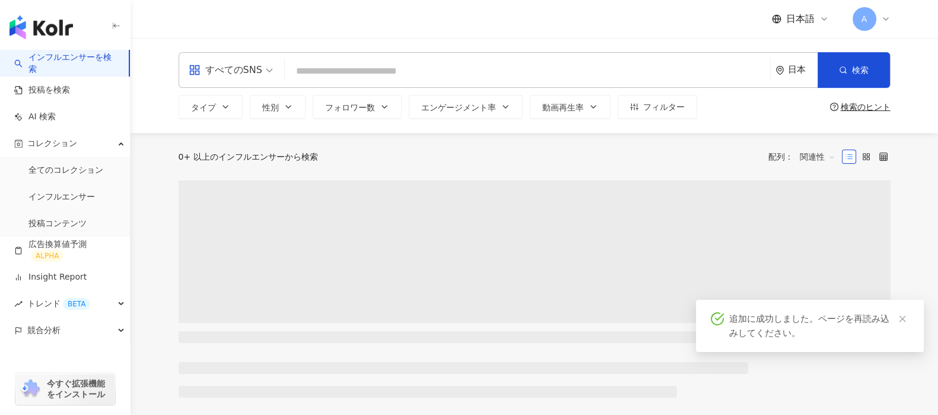
click at [333, 65] on input "search" at bounding box center [528, 71] width 476 height 23
type input "**********"
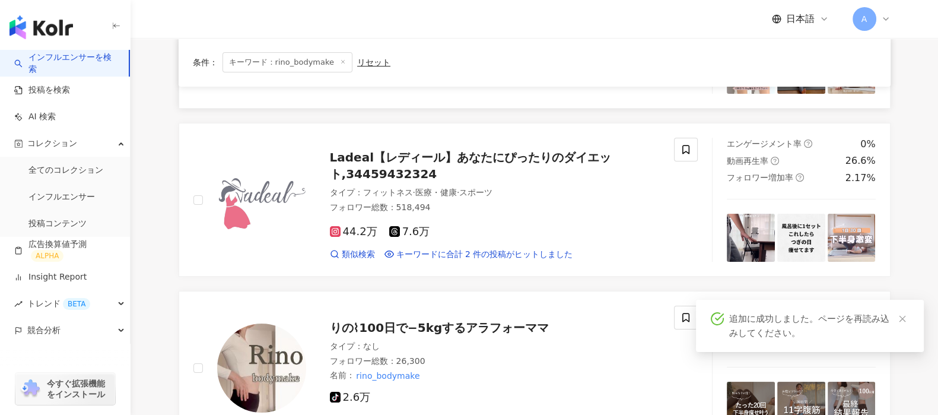
scroll to position [296, 0]
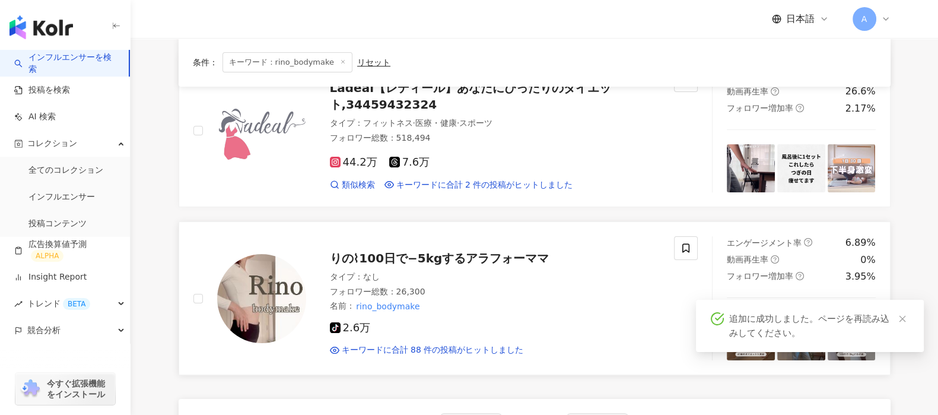
click at [462, 251] on span "りの⌇100日で−5kgするアラフォーママ" at bounding box center [440, 258] width 220 height 14
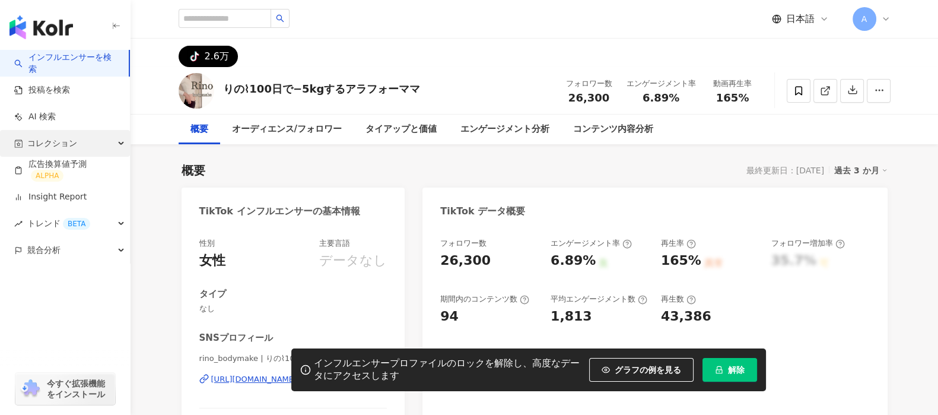
click at [34, 139] on span "コレクション" at bounding box center [52, 143] width 50 height 27
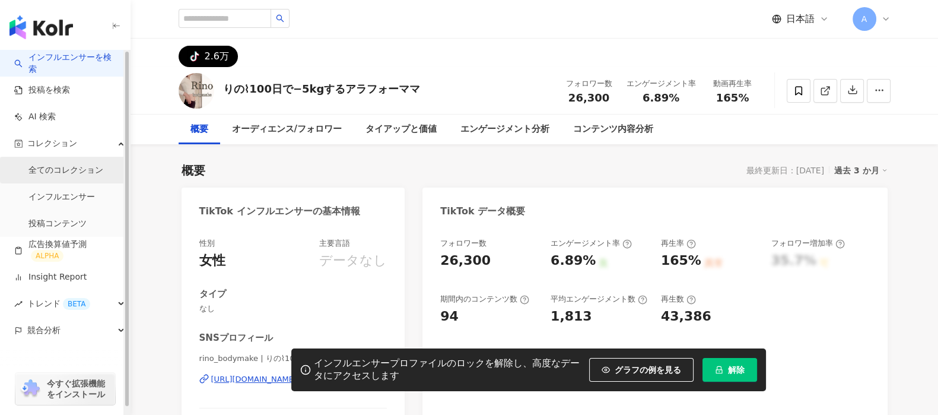
click at [62, 166] on link "全てのコレクション" at bounding box center [65, 170] width 75 height 12
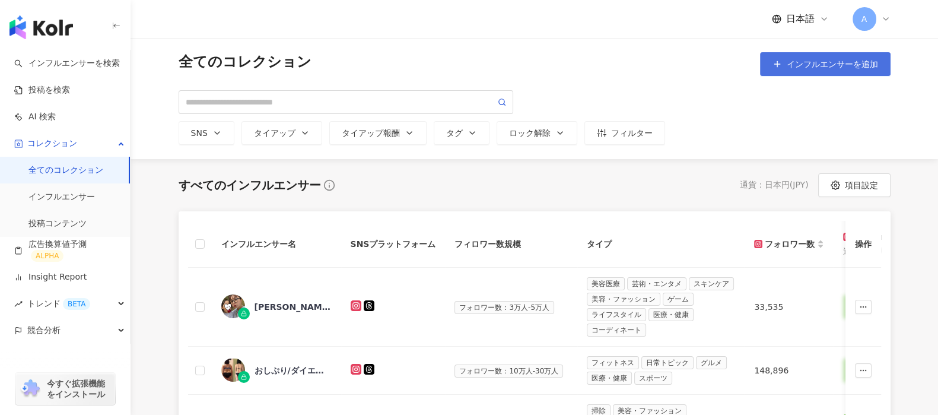
click at [872, 68] on span "インフルエンサーを追加" at bounding box center [832, 63] width 91 height 9
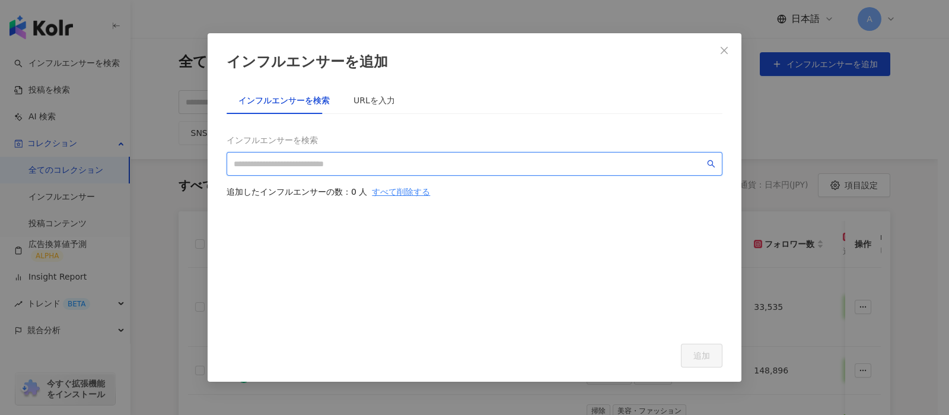
click at [381, 167] on input "search" at bounding box center [469, 163] width 471 height 13
paste input "**********"
type input "**********"
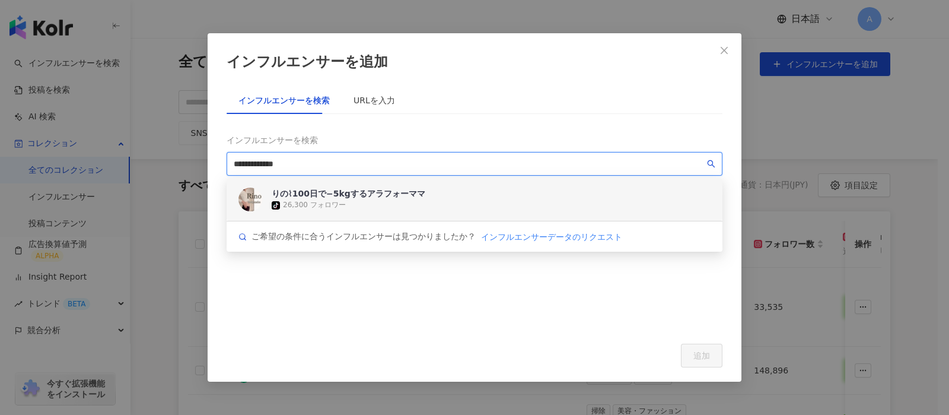
click at [389, 195] on div "りの⌇100日で−5kgするアラフォーママ" at bounding box center [349, 194] width 154 height 12
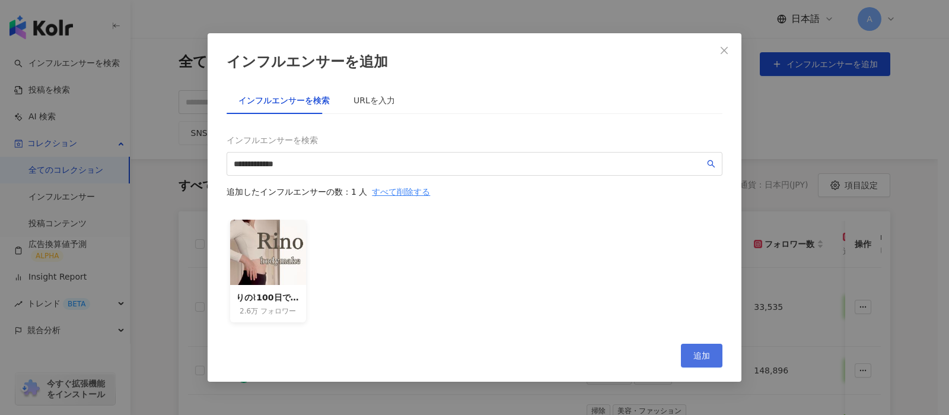
click at [695, 351] on span "追加" at bounding box center [702, 355] width 17 height 9
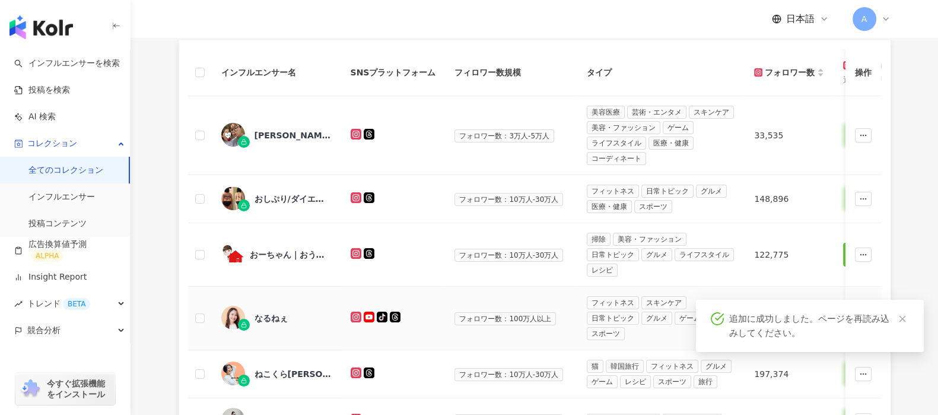
scroll to position [148, 0]
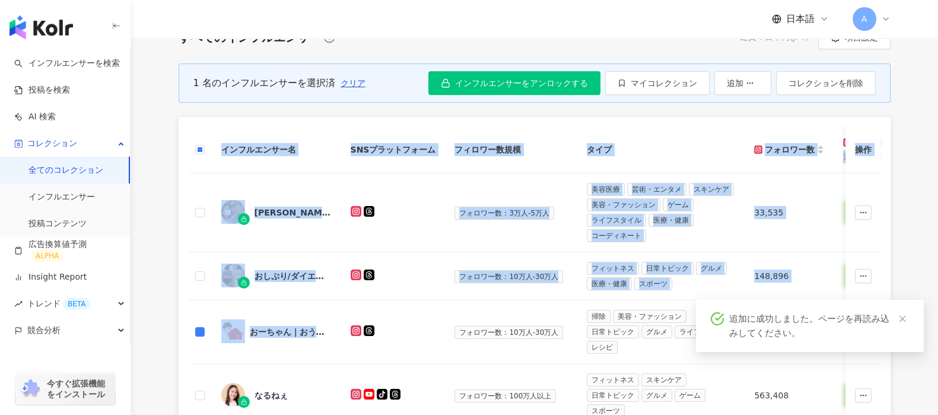
drag, startPoint x: 310, startPoint y: 312, endPoint x: 157, endPoint y: 159, distance: 216.9
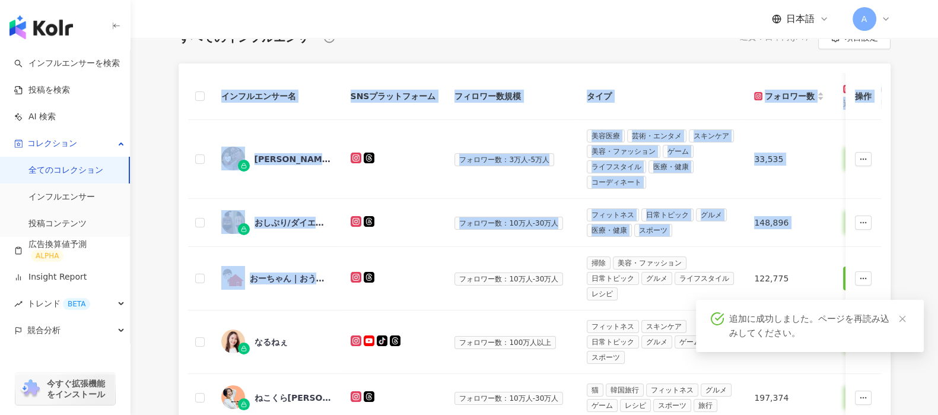
click at [165, 256] on div "すべてのインフルエンサー 通貨 ： 日本円 ( JPY ) 項目設定 インフルエンサー名 SNSプラットフォーム フィロワー数規模 タイプ フォロワー数 K-…" at bounding box center [535, 418] width 760 height 785
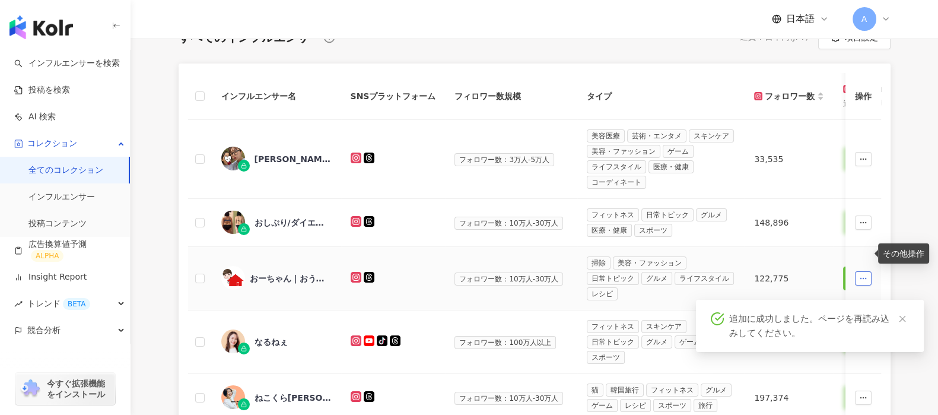
click at [869, 271] on button "button" at bounding box center [863, 278] width 17 height 14
click at [906, 325] on link at bounding box center [902, 319] width 15 height 15
